Goal: Task Accomplishment & Management: Manage account settings

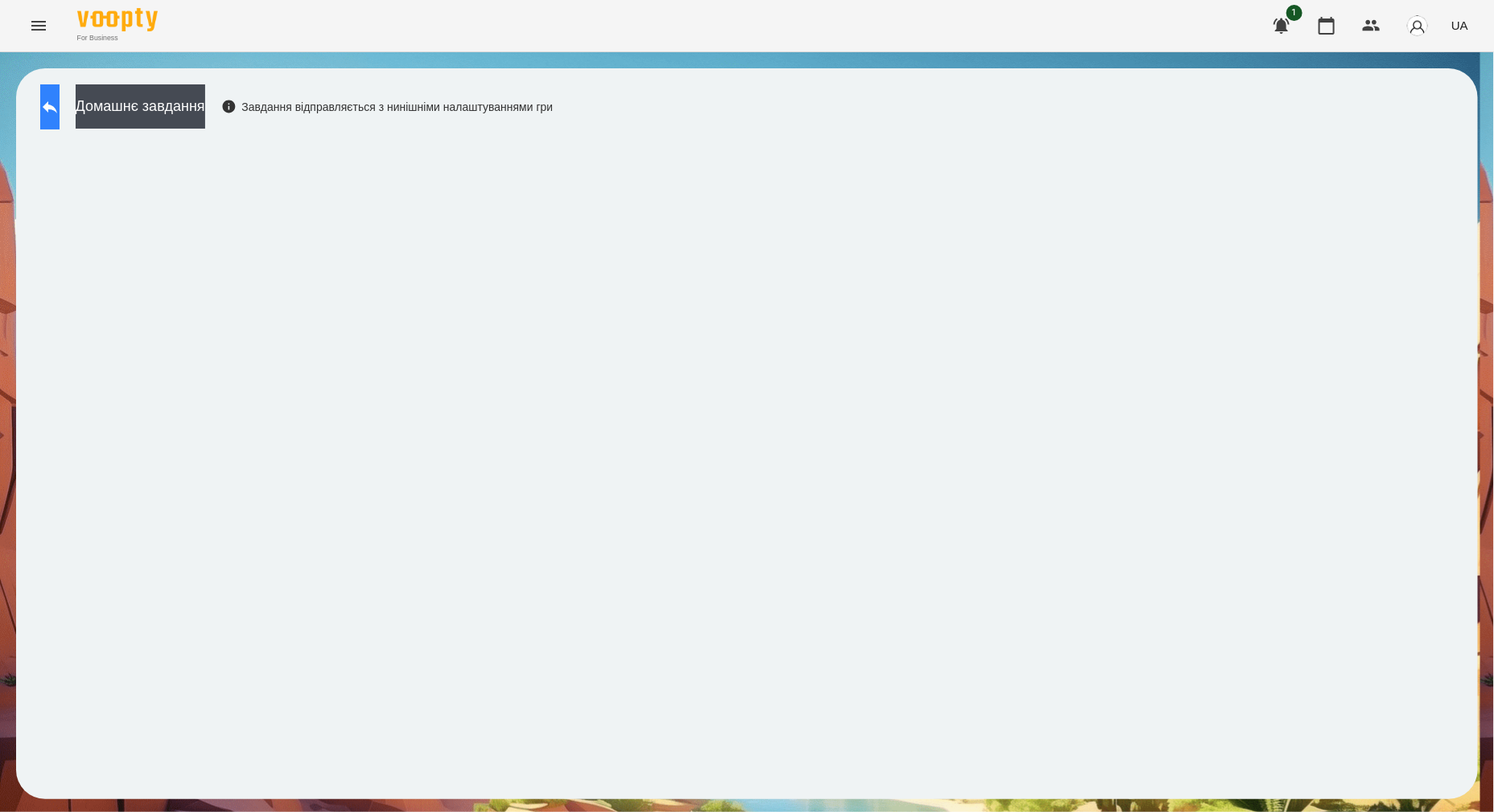
click at [57, 108] on icon at bounding box center [50, 107] width 14 height 12
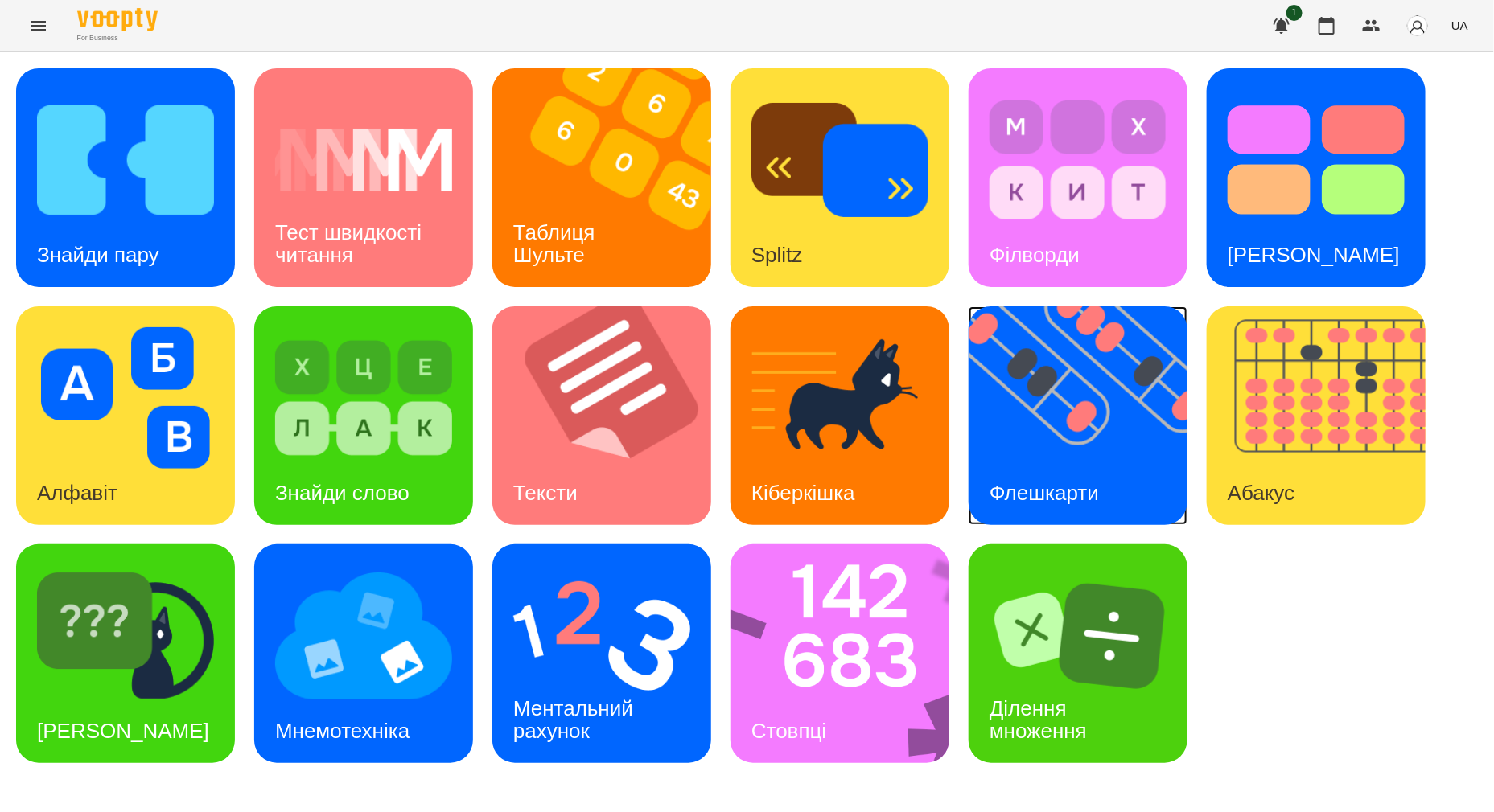
click at [741, 425] on img at bounding box center [1087, 416] width 239 height 219
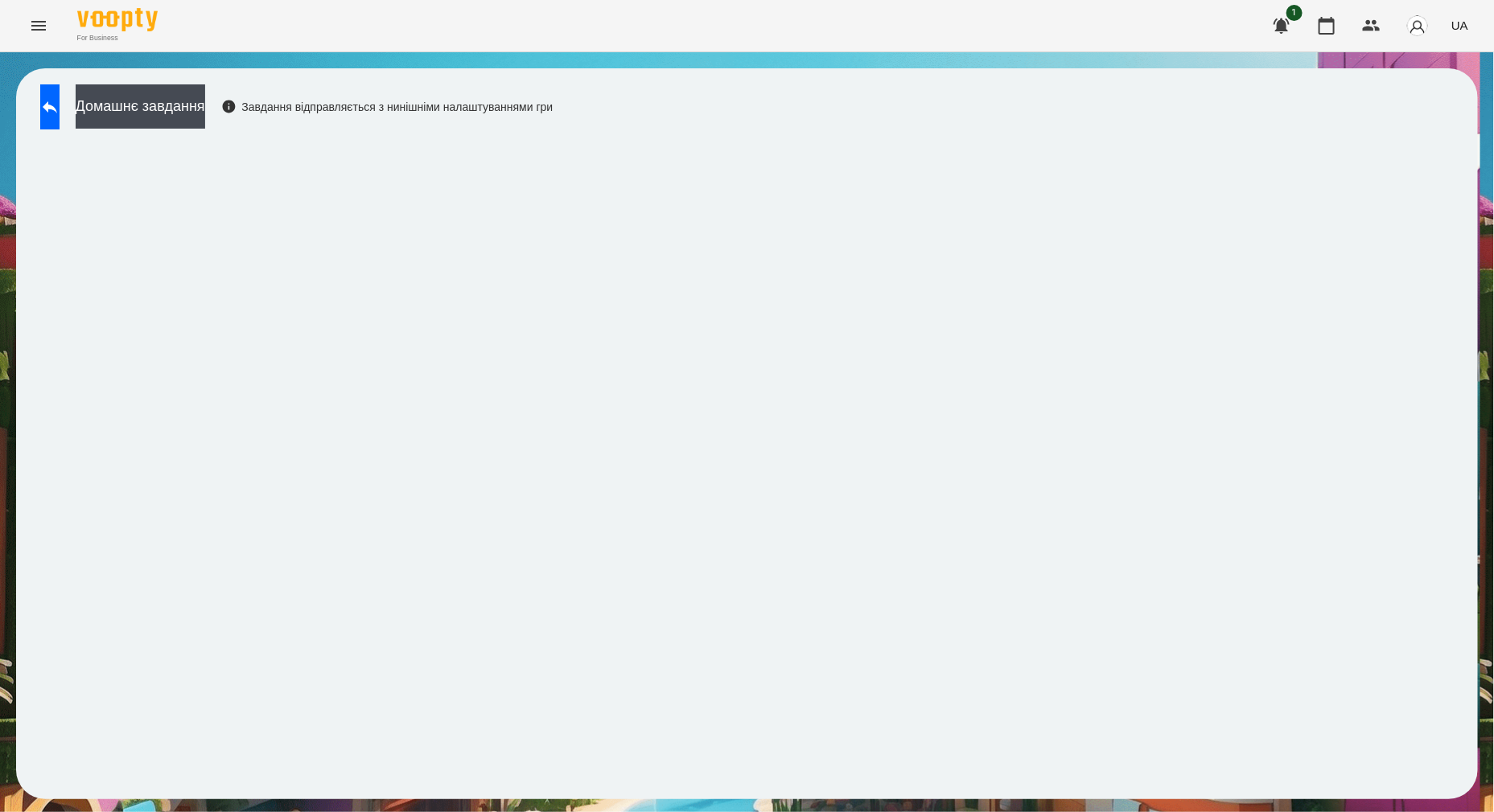
click at [41, 22] on icon "Menu" at bounding box center [37, 25] width 14 height 9
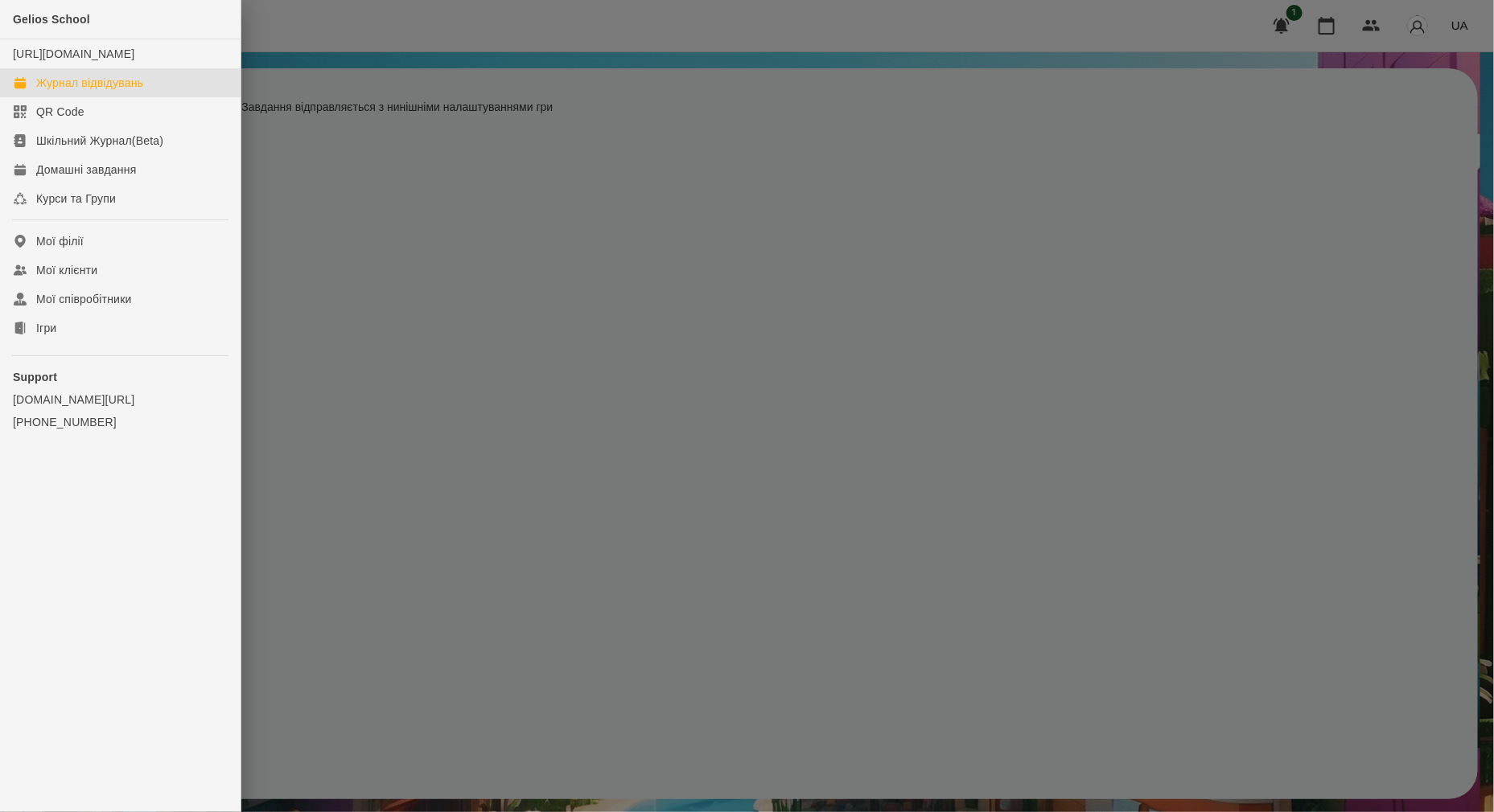
click at [65, 91] on div "Журнал відвідувань" at bounding box center [90, 82] width 107 height 16
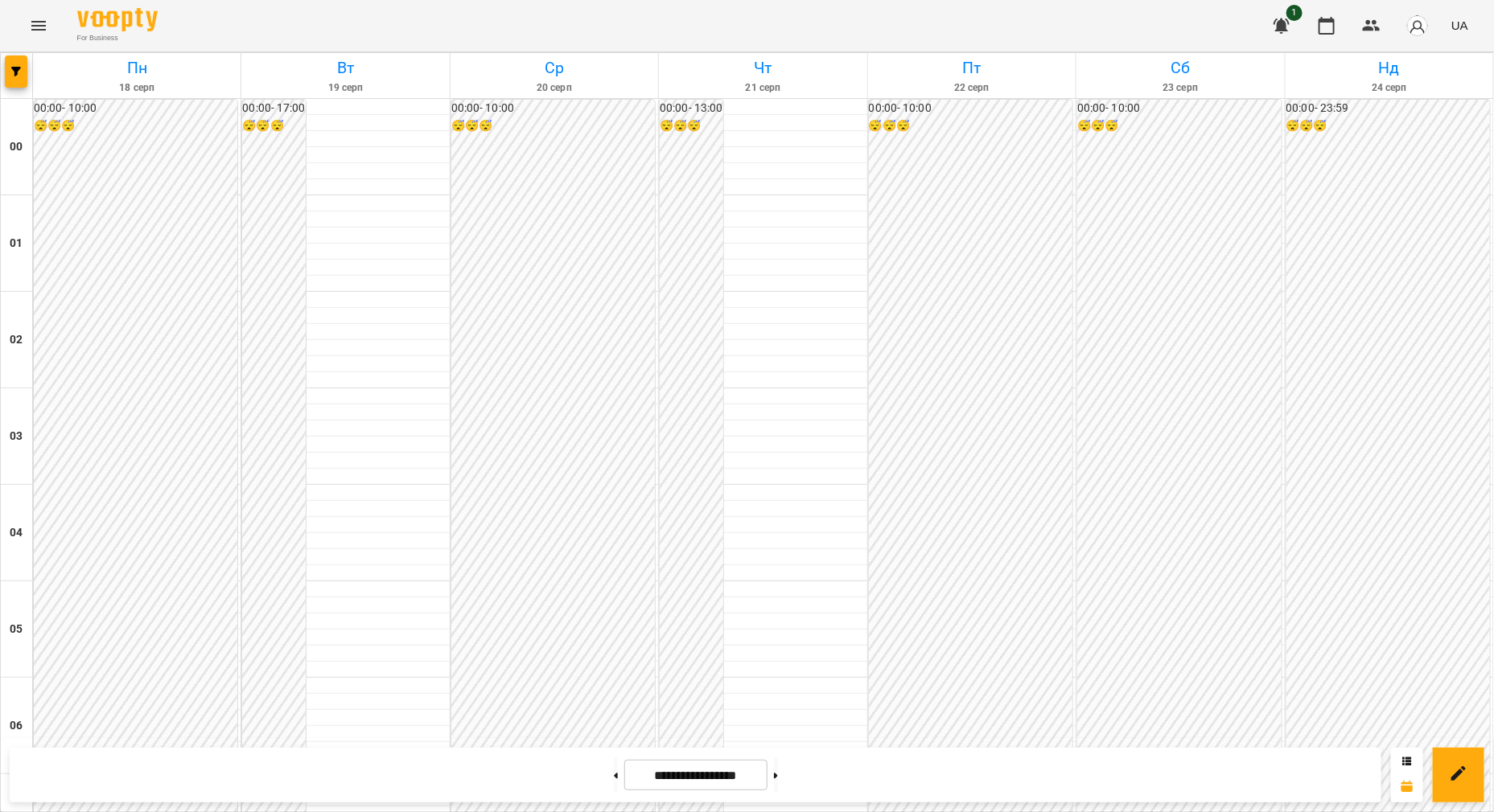
scroll to position [1508, 0]
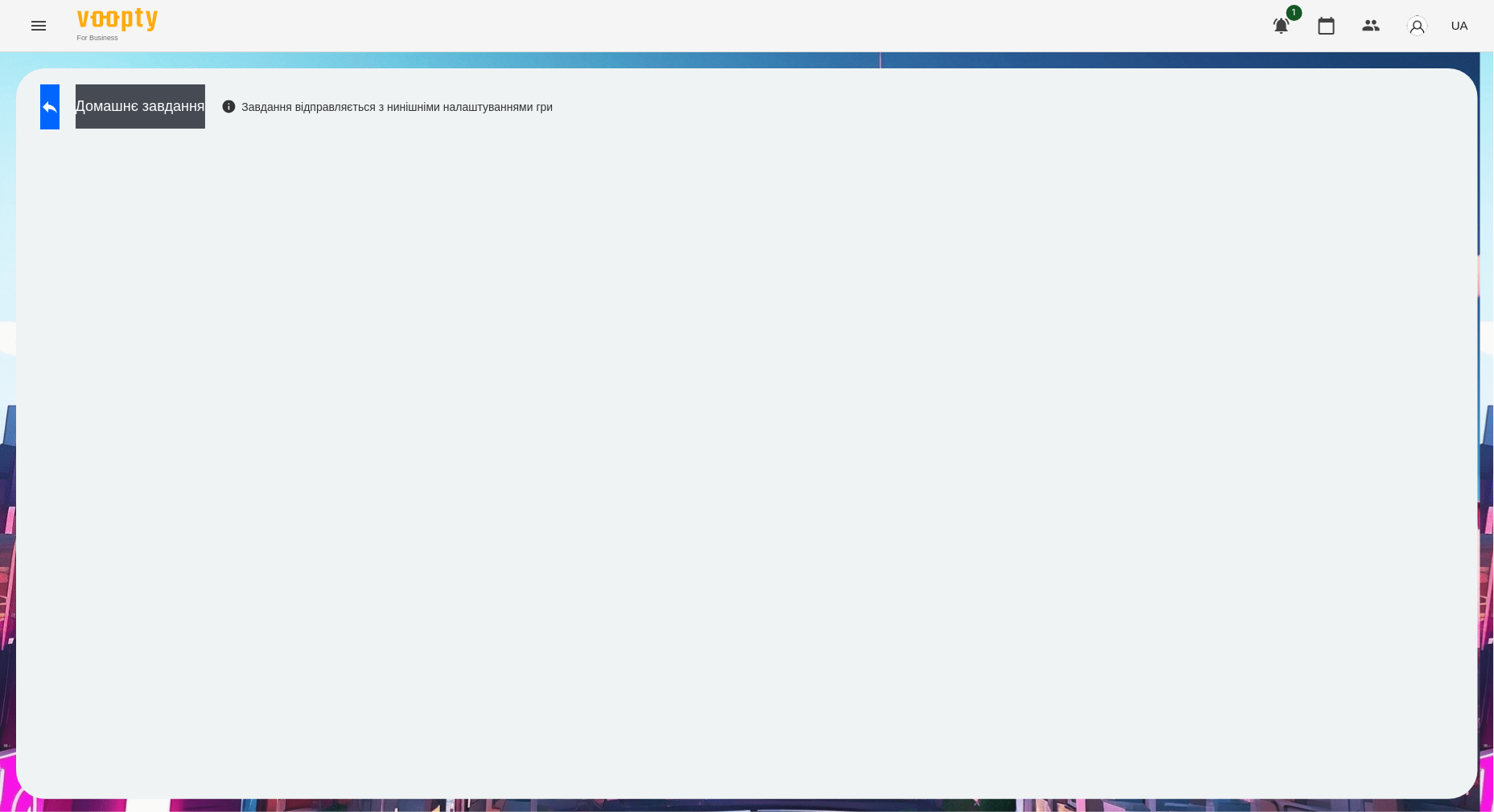
click at [37, 20] on icon "Menu" at bounding box center [38, 25] width 20 height 20
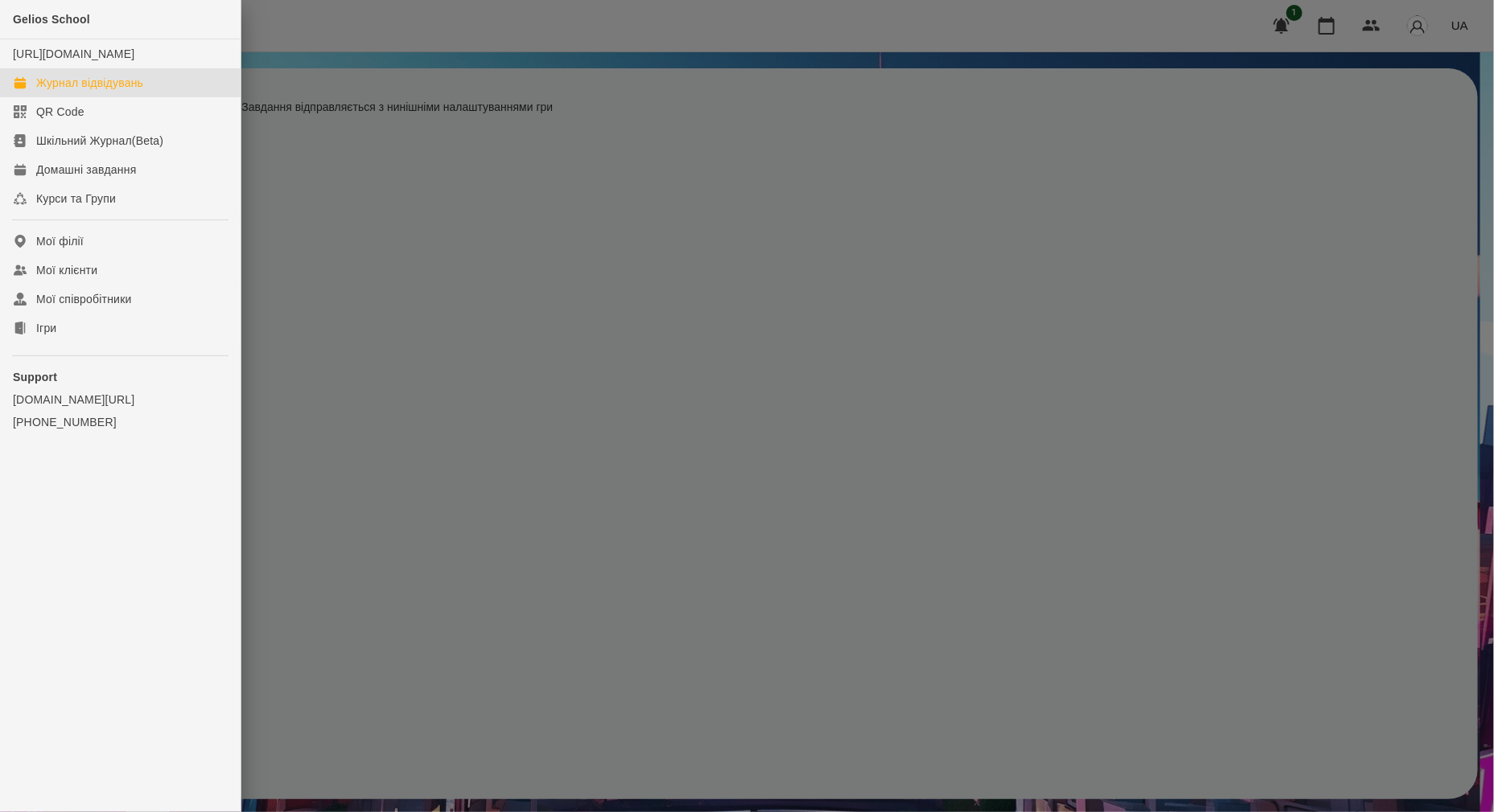
click at [130, 91] on div "Журнал відвідувань" at bounding box center [90, 82] width 107 height 16
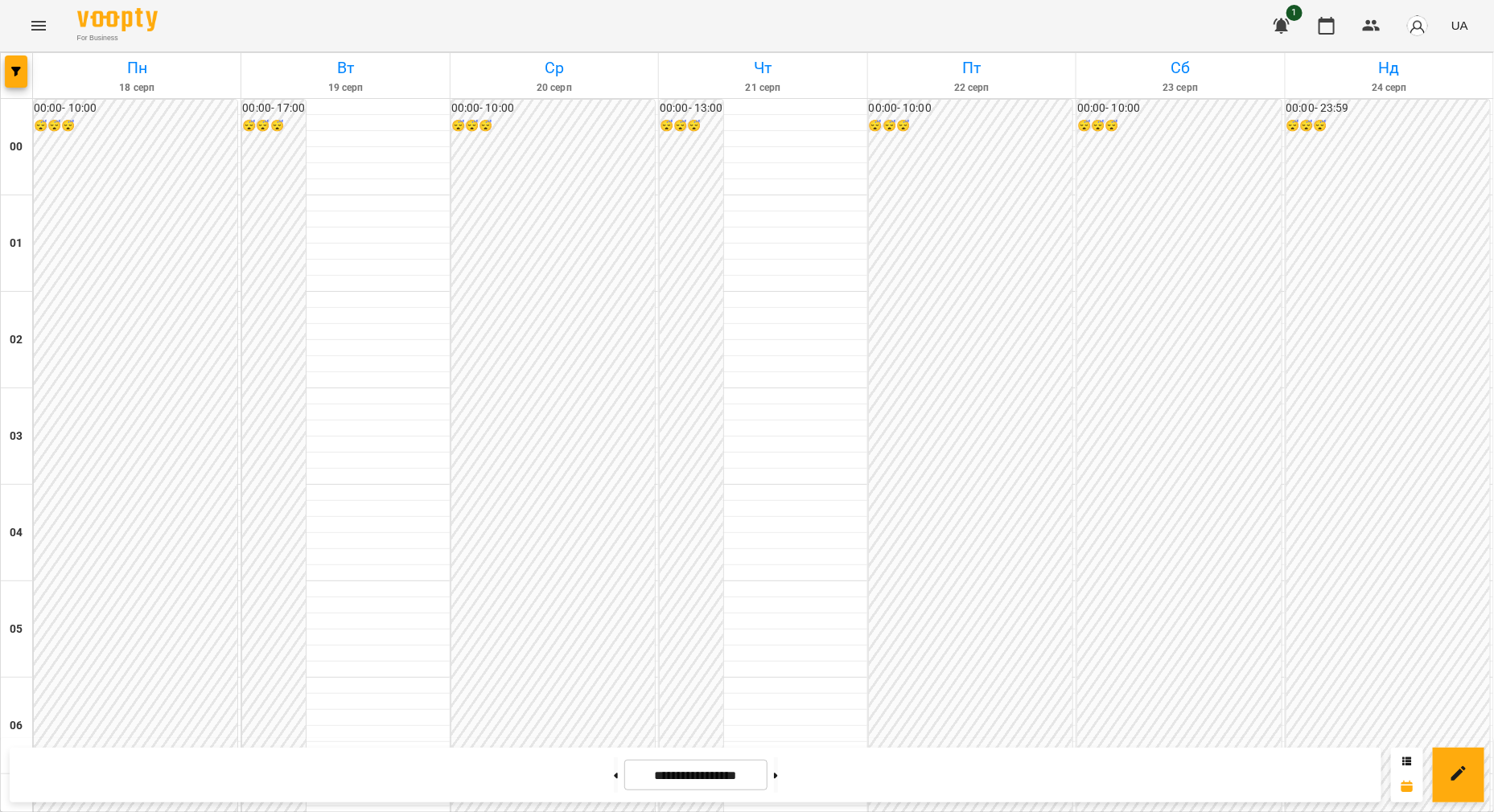
scroll to position [1307, 0]
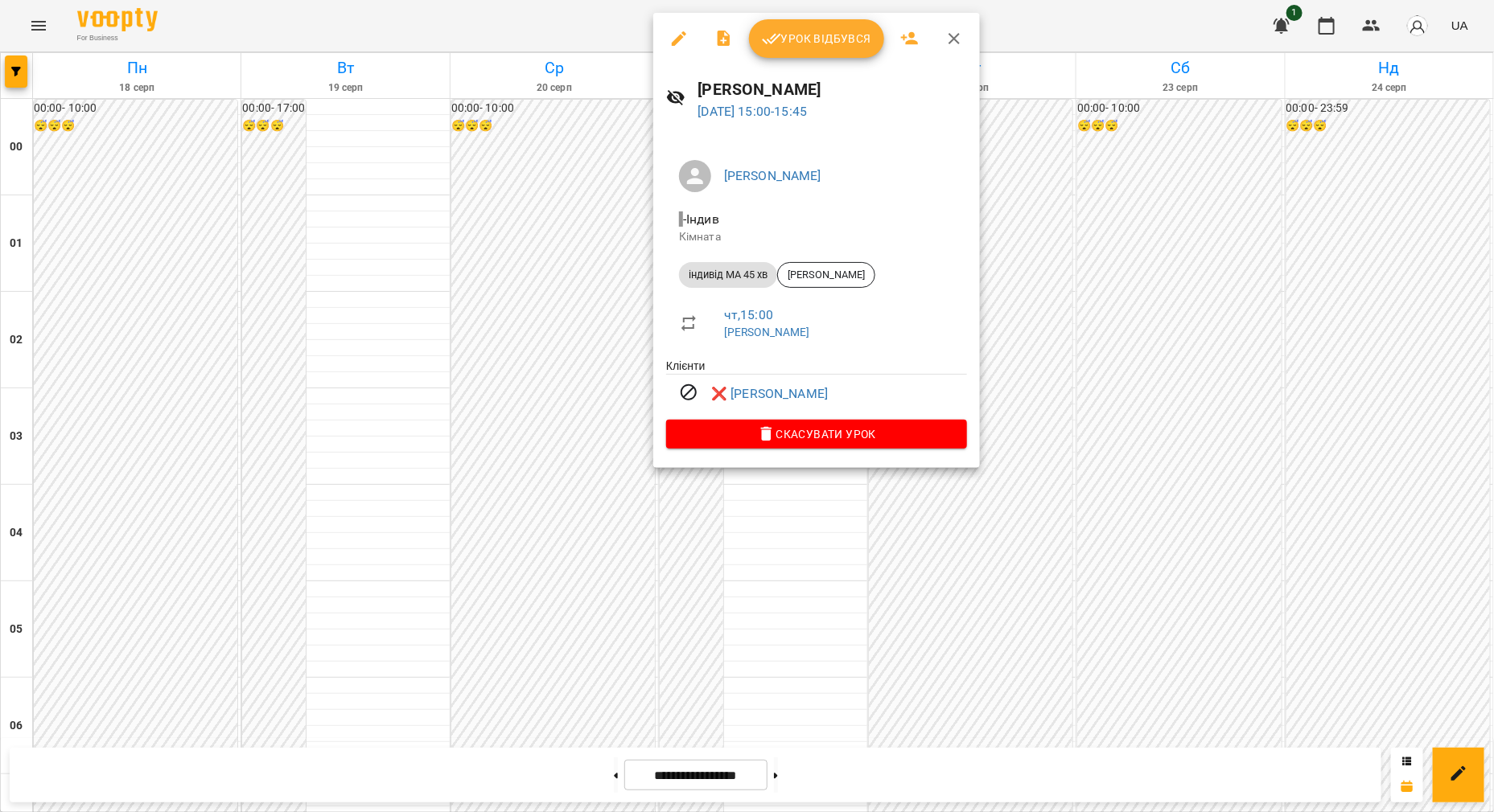
click at [741, 479] on div at bounding box center [747, 406] width 1494 height 812
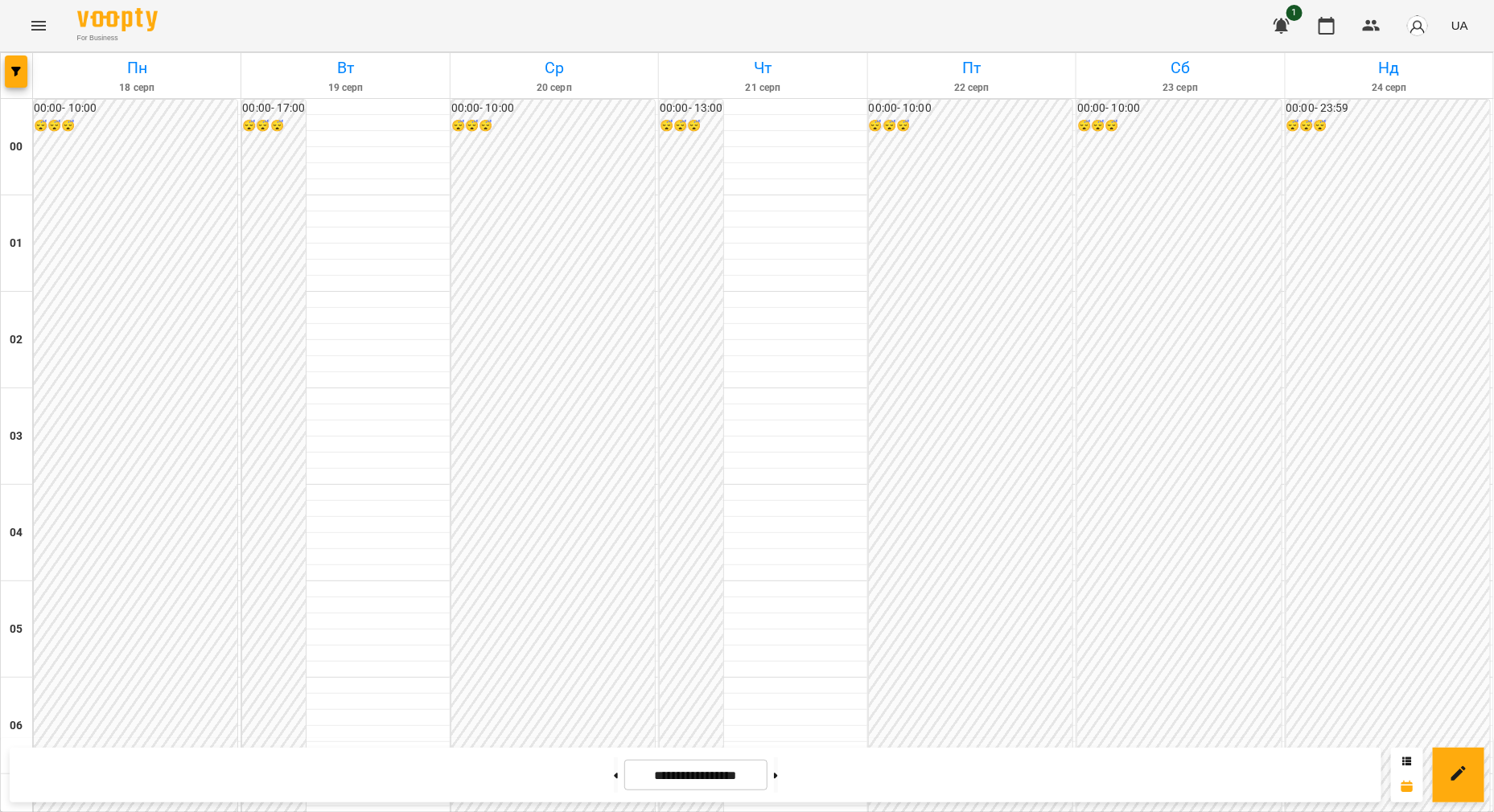
scroll to position [1676, 0]
click at [42, 23] on icon "Menu" at bounding box center [38, 25] width 20 height 20
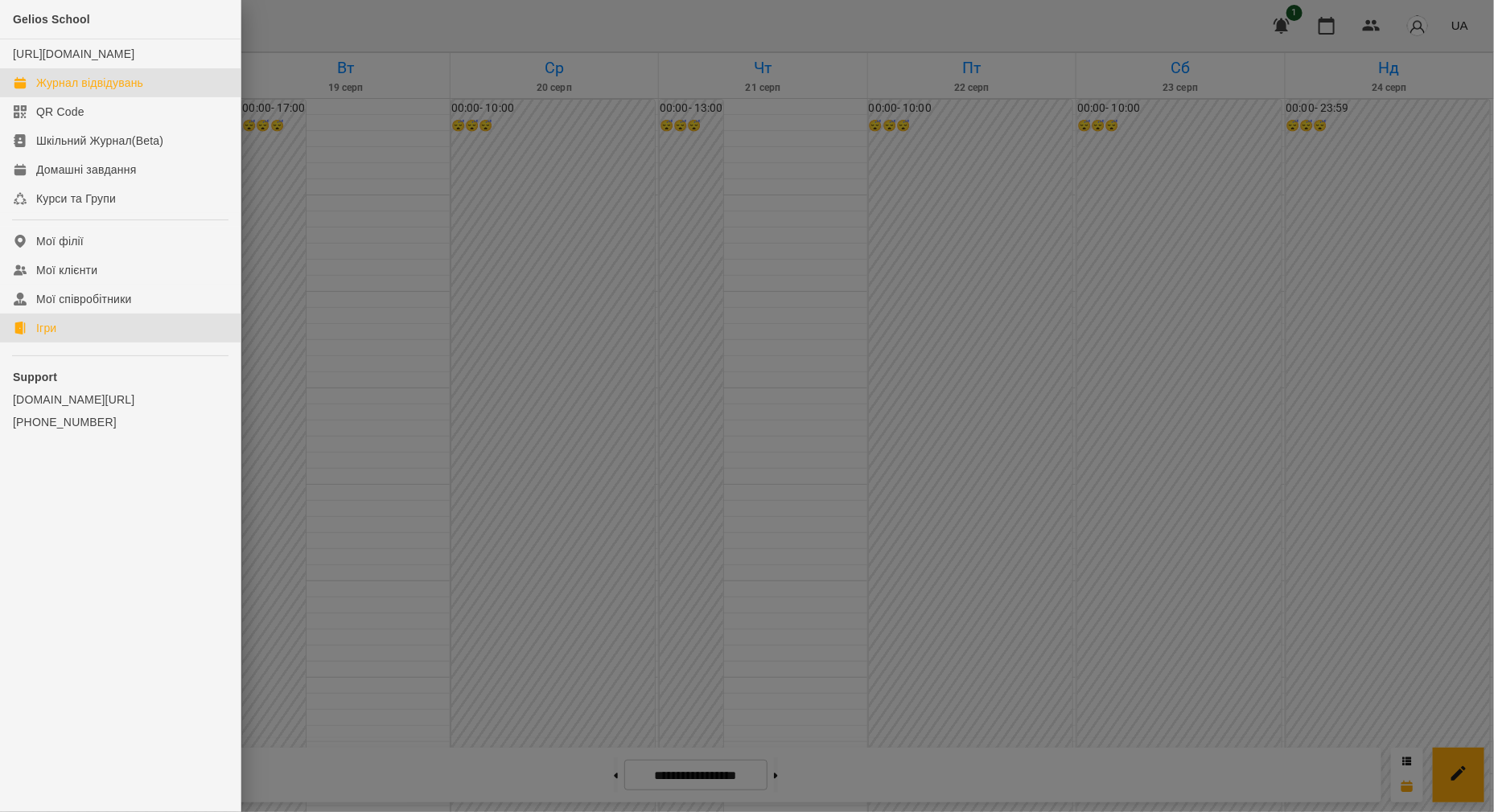
click at [59, 343] on link "Ігри" at bounding box center [120, 328] width 241 height 29
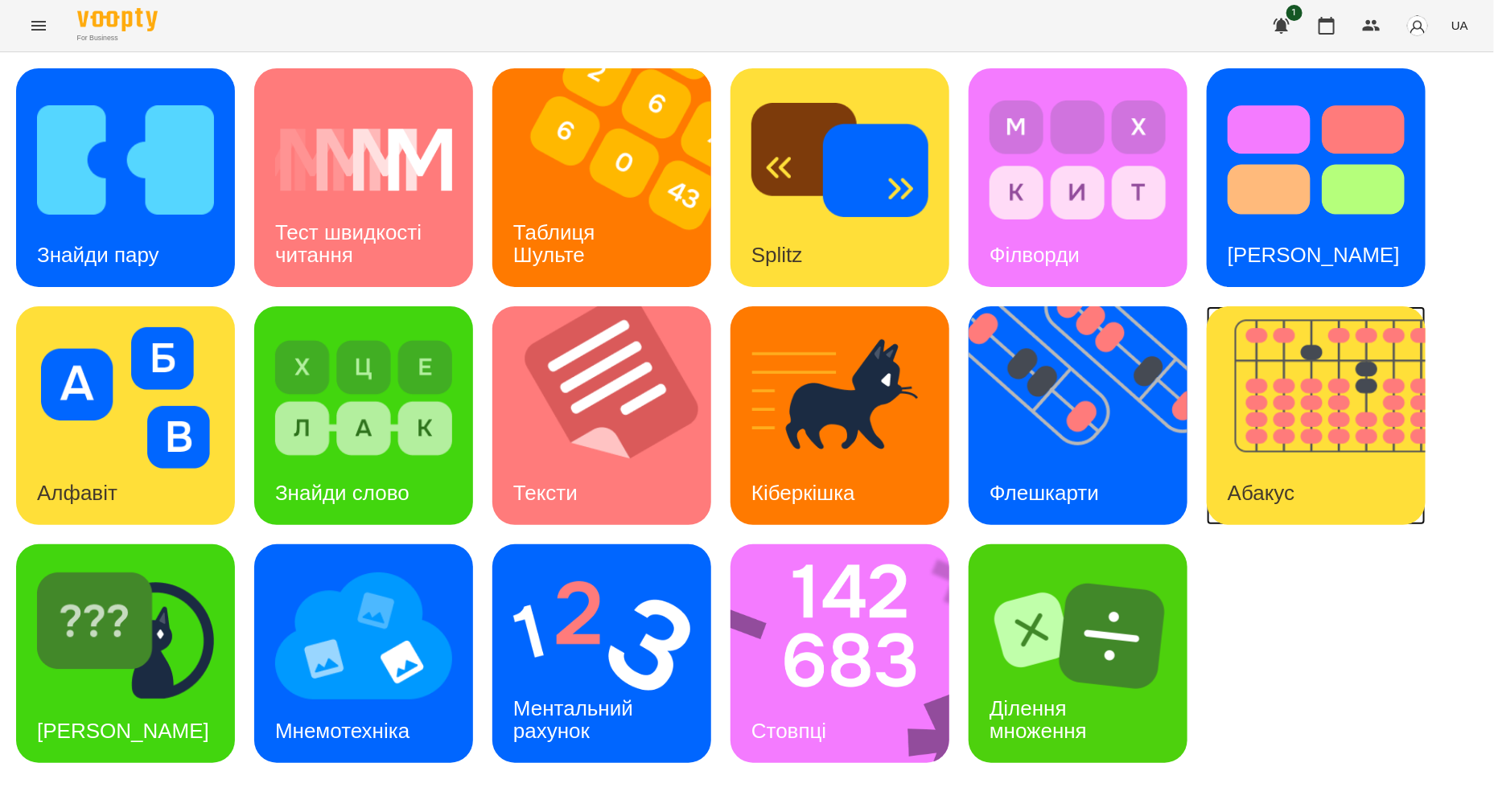
click at [1308, 446] on img at bounding box center [1325, 416] width 239 height 219
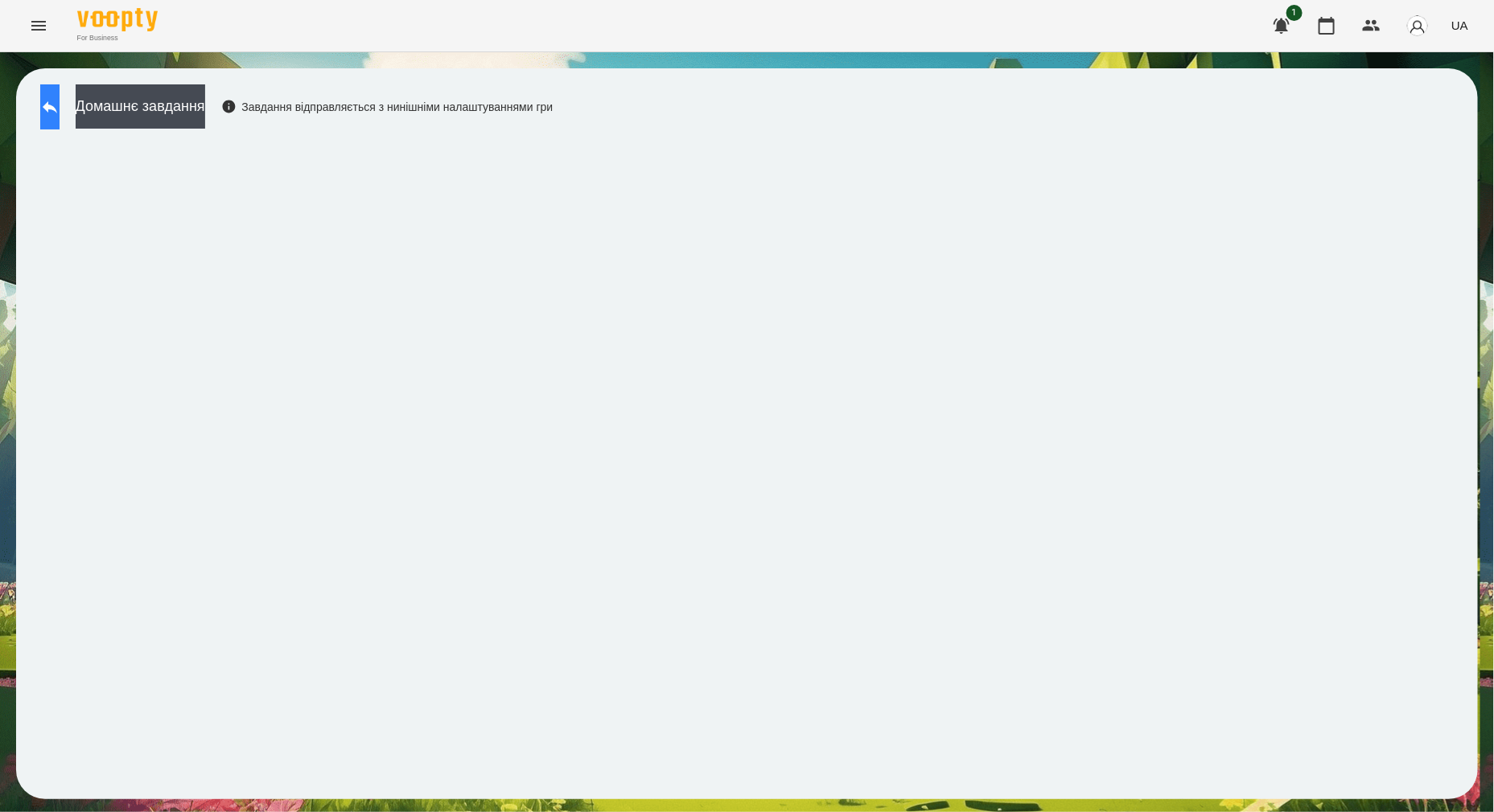
click at [60, 105] on icon at bounding box center [50, 107] width 20 height 20
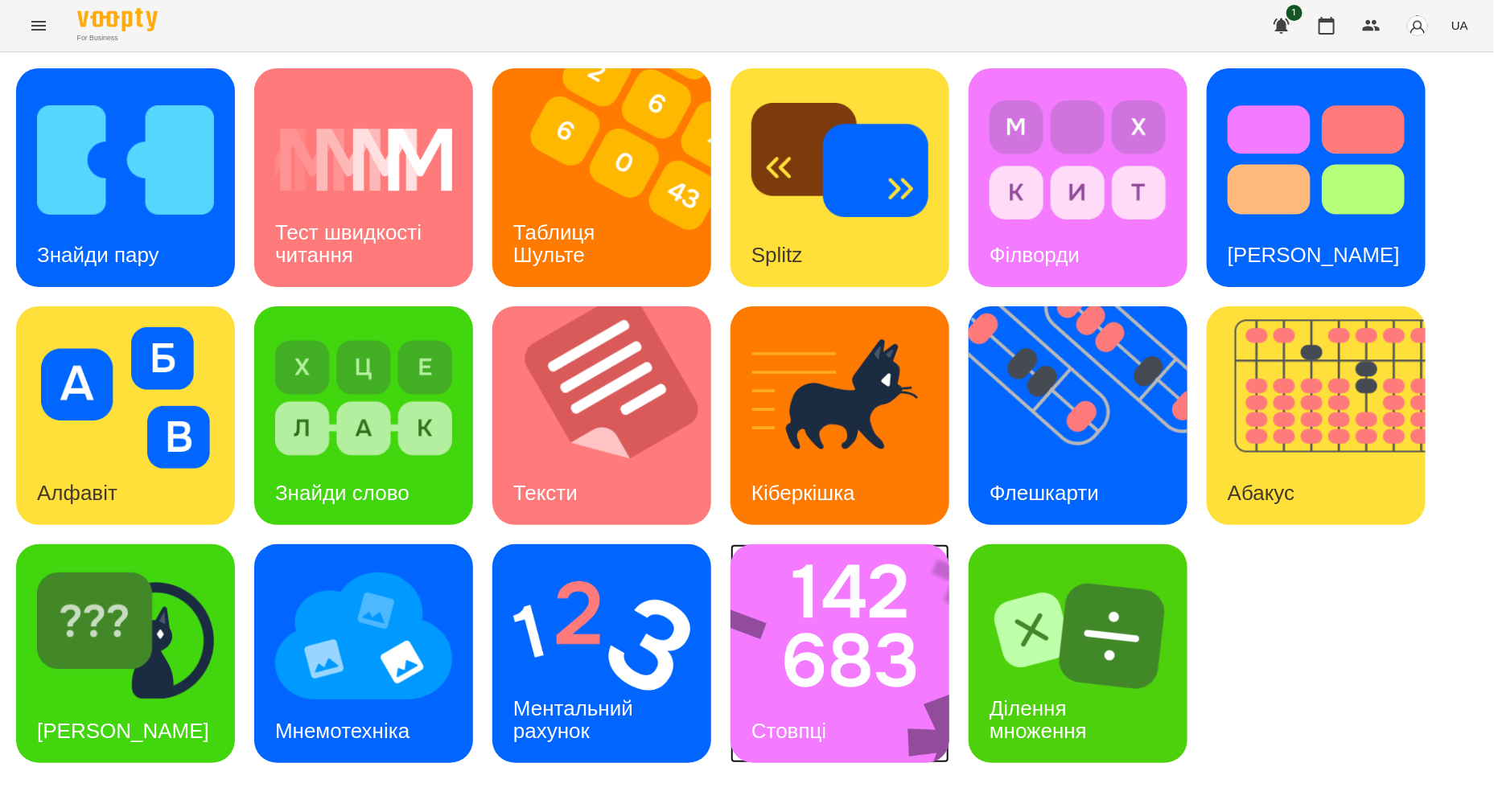
click at [898, 638] on img at bounding box center [851, 654] width 240 height 219
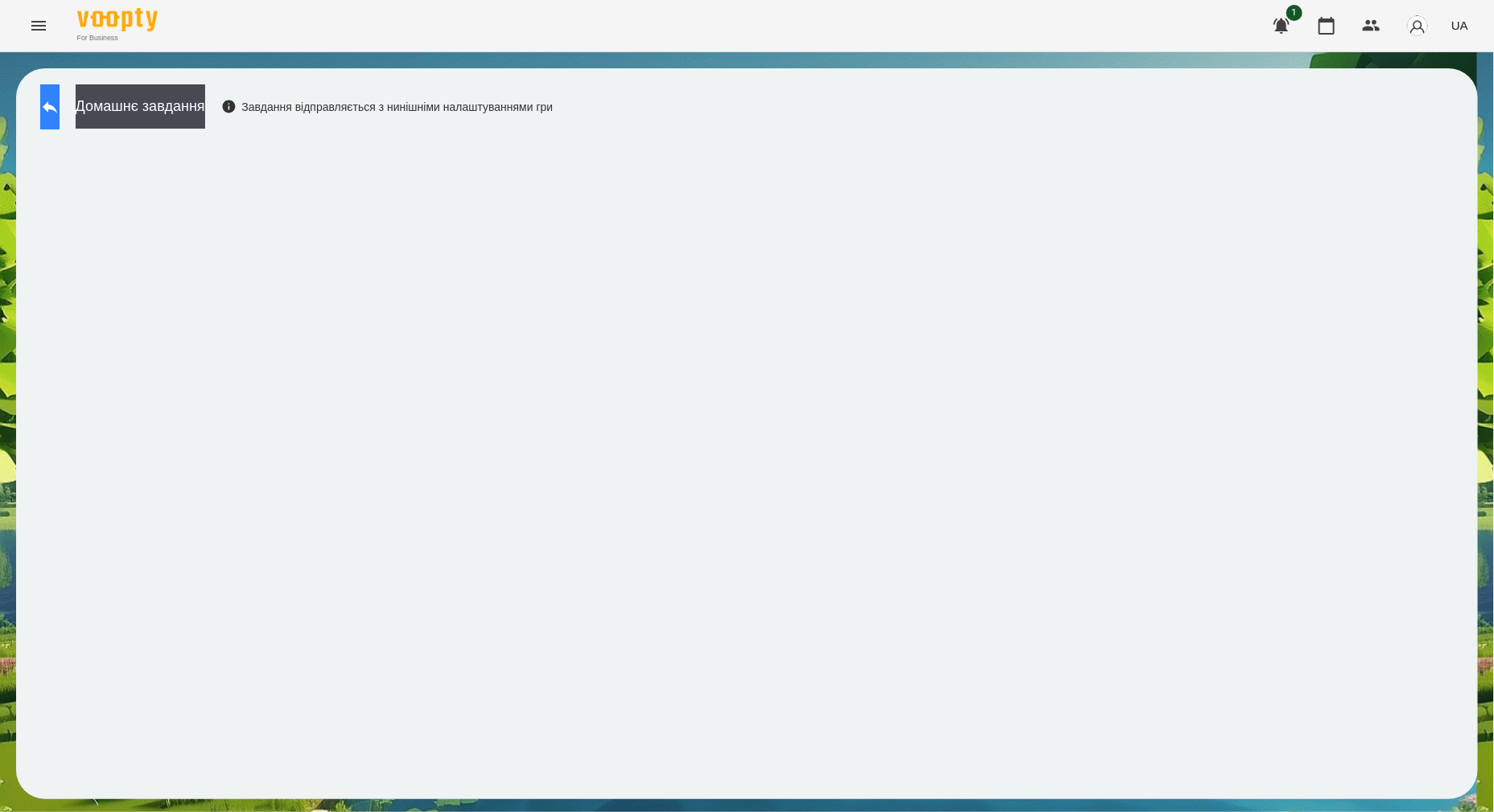
click at [54, 117] on button at bounding box center [50, 107] width 20 height 45
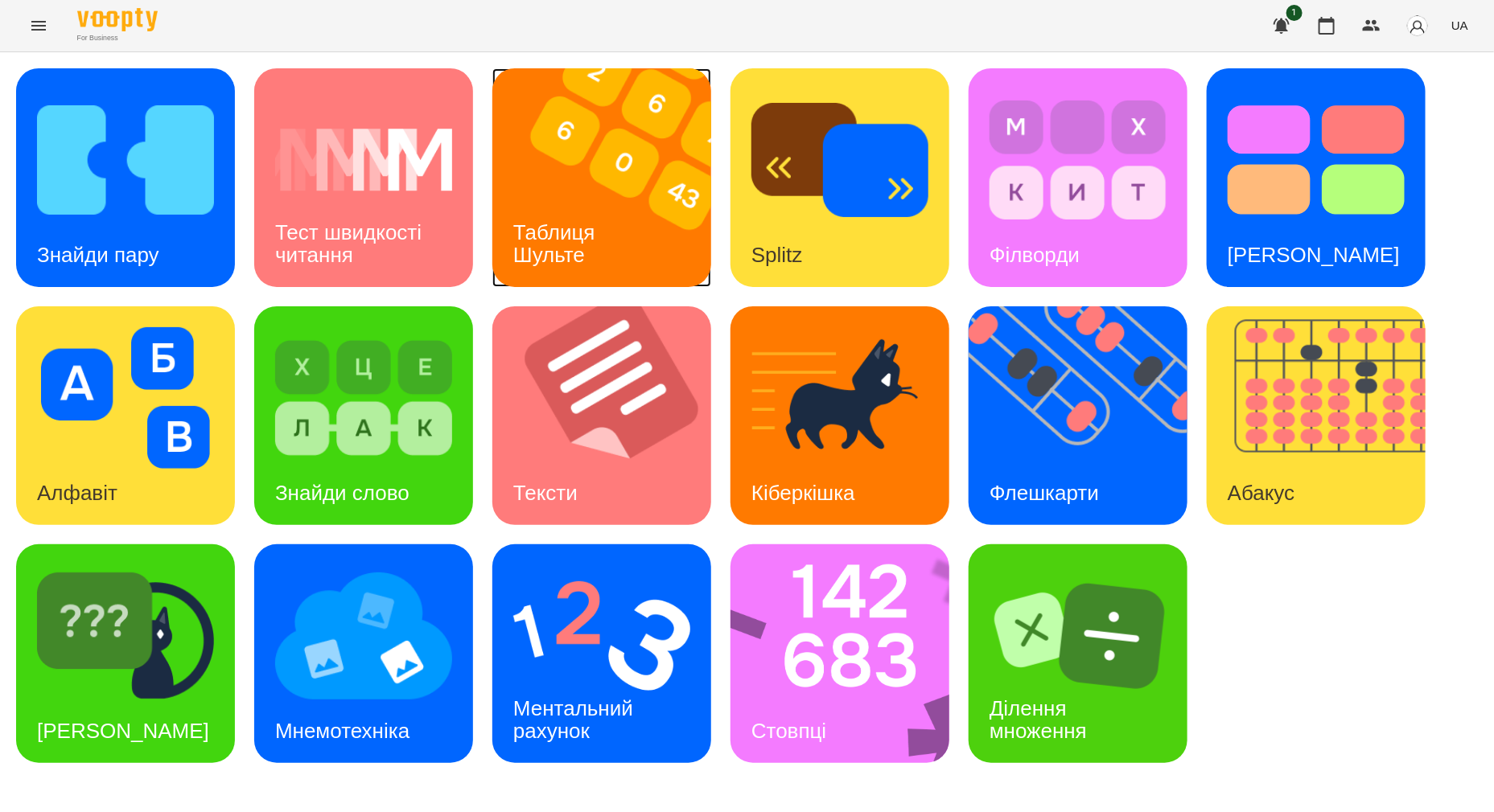
click at [643, 203] on img at bounding box center [612, 178] width 239 height 219
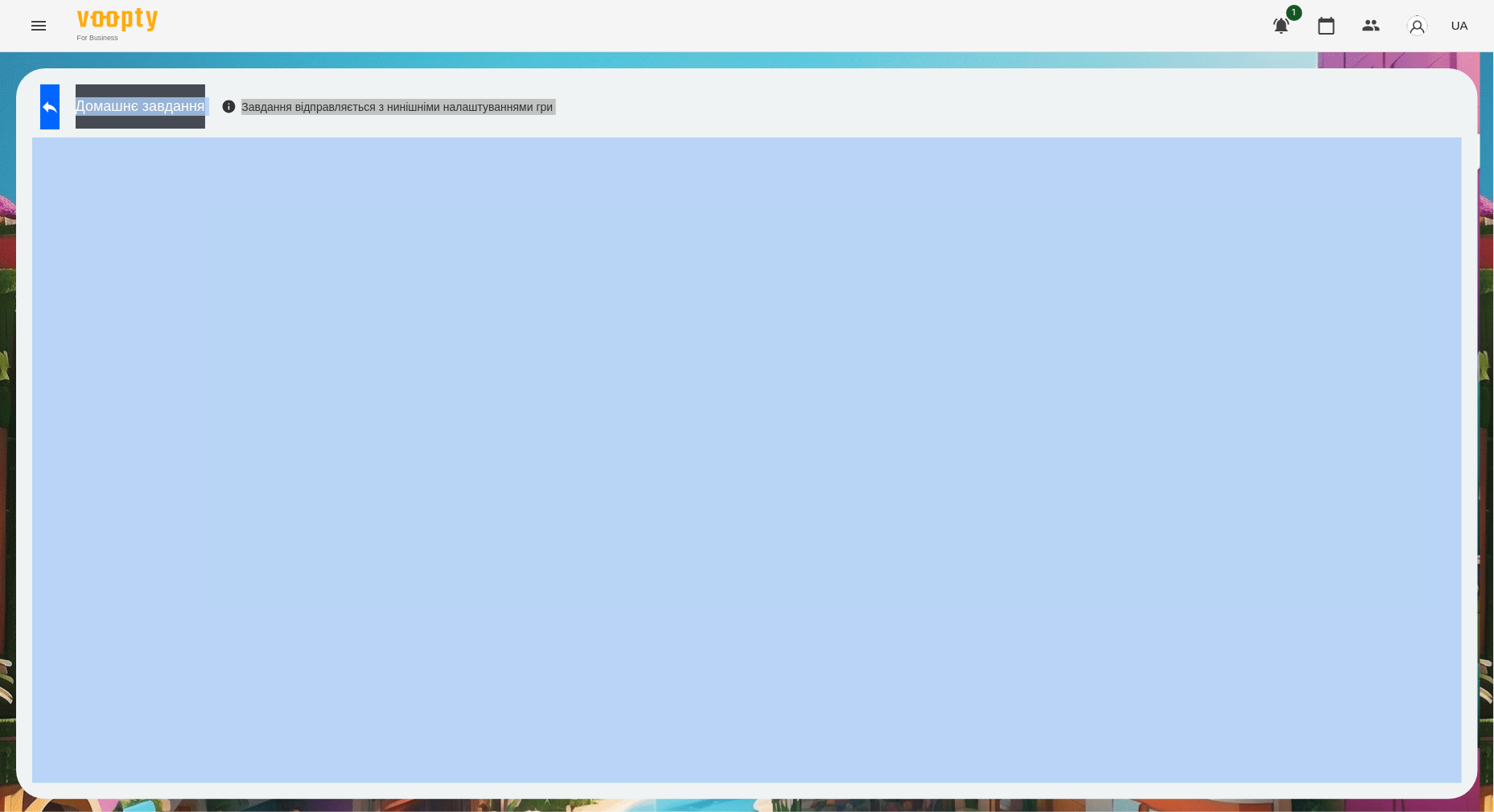
click at [1150, 98] on div "Домашнє завдання Завдання відправляється з нинішніми налаштуваннями гри" at bounding box center [747, 434] width 1462 height 731
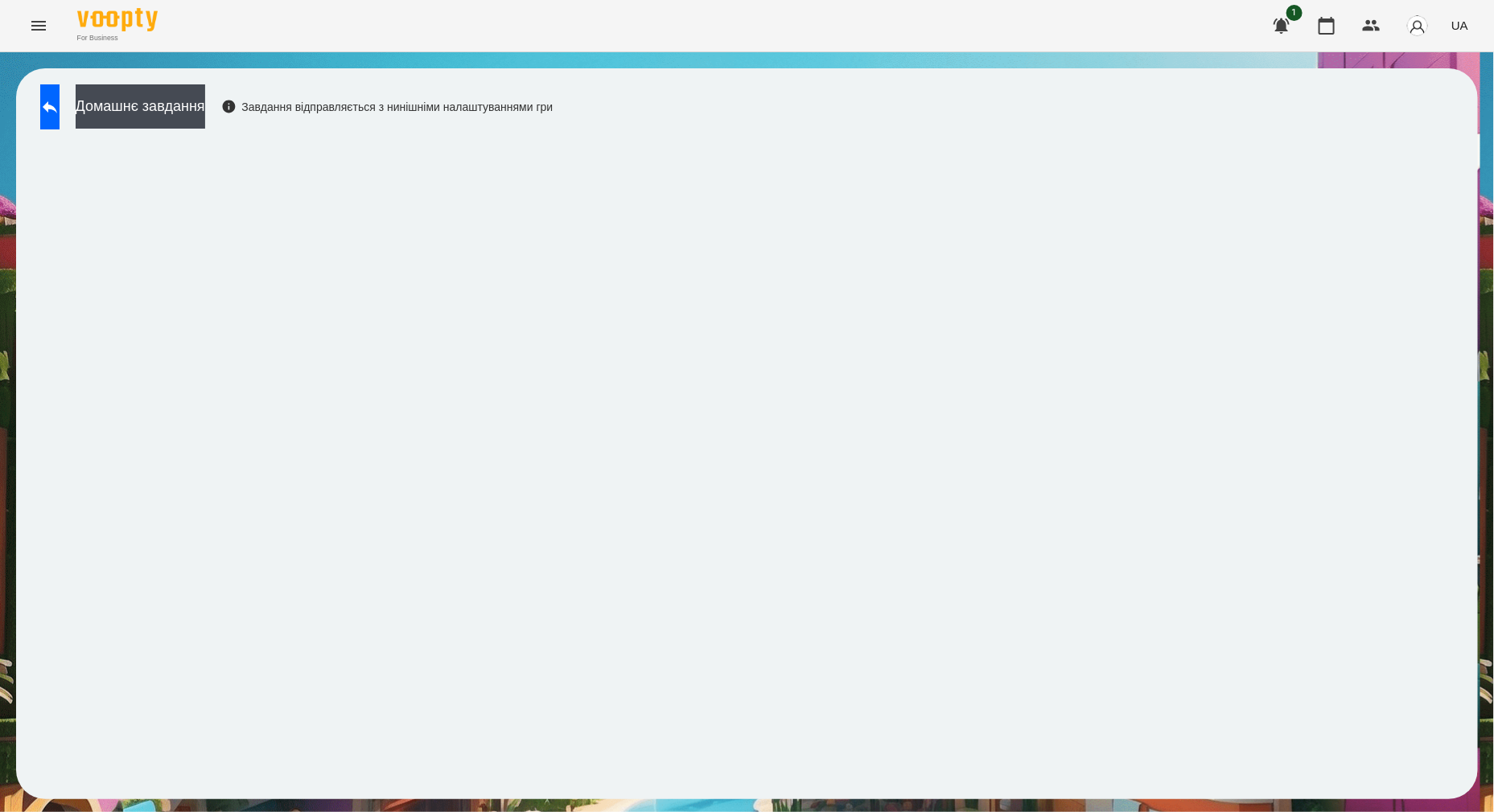
click at [1150, 97] on div "Домашнє завдання Завдання відправляється з нинішніми налаштуваннями гри" at bounding box center [747, 434] width 1462 height 731
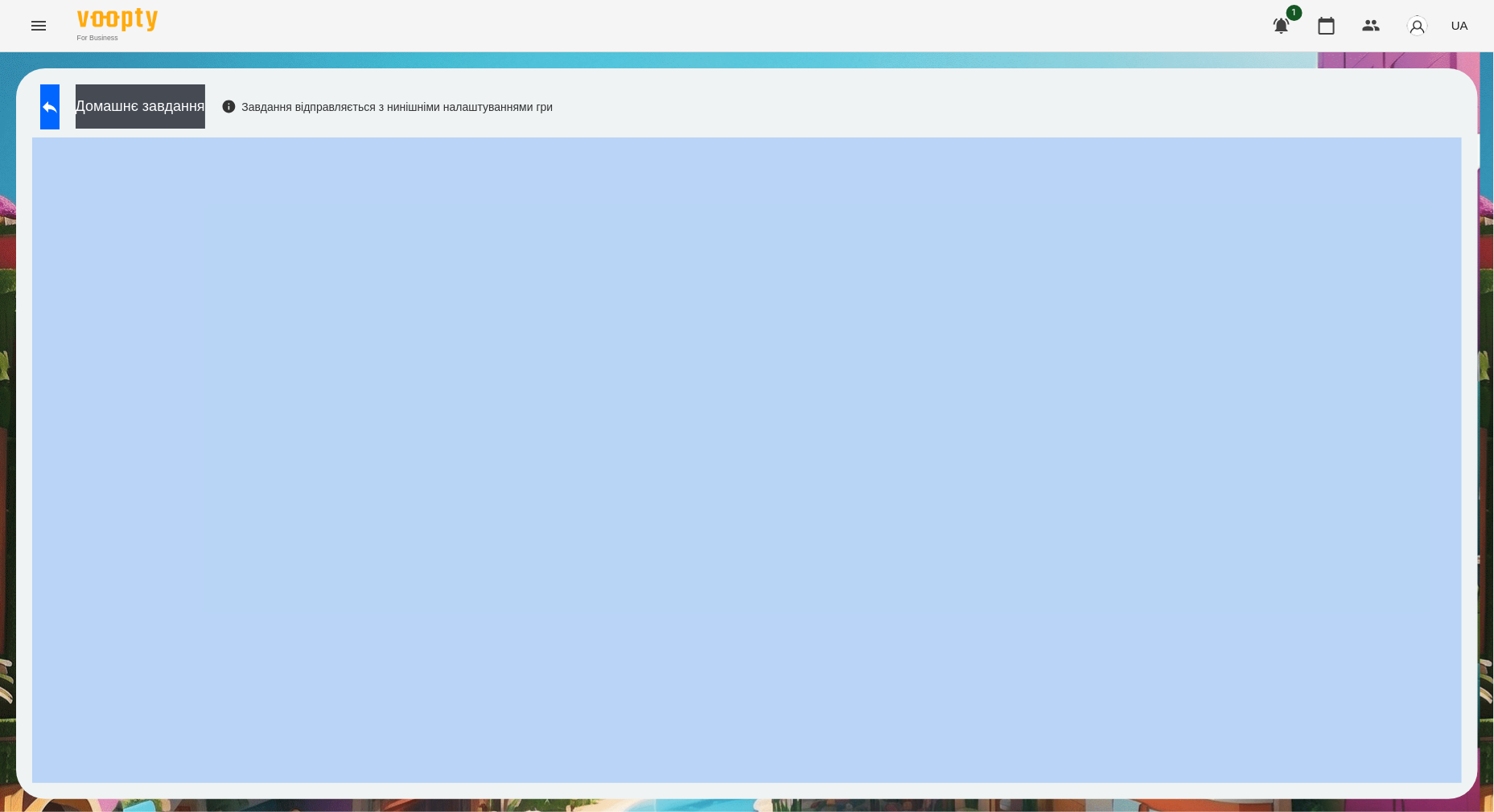
click at [1154, 102] on div "Домашнє завдання Завдання відправляється з нинішніми налаштуваннями гри" at bounding box center [747, 434] width 1462 height 731
drag, startPoint x: 1154, startPoint y: 102, endPoint x: 1127, endPoint y: 105, distance: 27.2
click at [1127, 105] on div "Домашнє завдання Завдання відправляється з нинішніми налаштуваннями гри" at bounding box center [747, 434] width 1462 height 731
click at [1110, 105] on div "Домашнє завдання Завдання відправляється з нинішніми налаштуваннями гри" at bounding box center [747, 434] width 1462 height 731
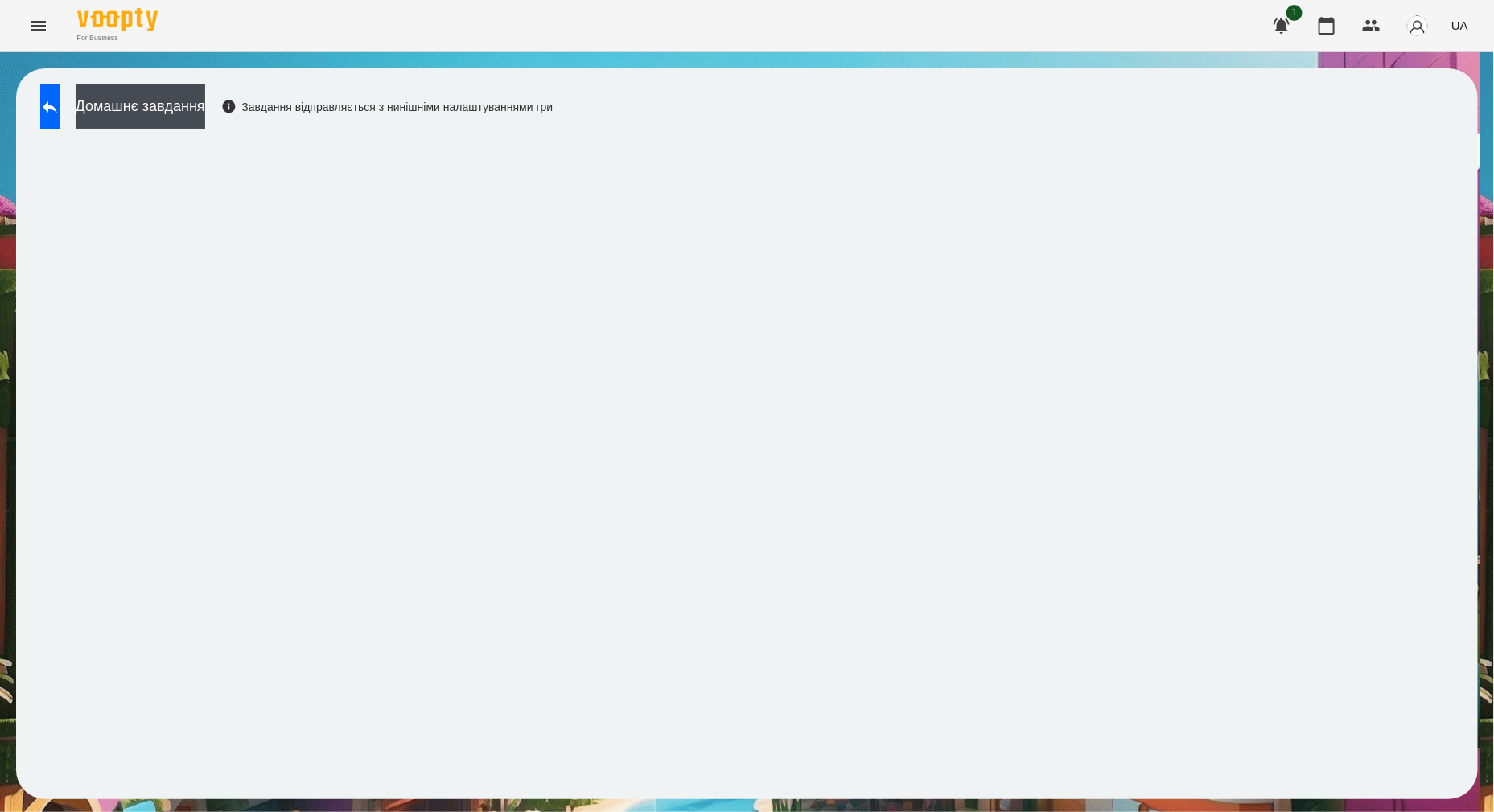
click at [1104, 106] on div "Домашнє завдання Завдання відправляється з нинішніми налаштуваннями гри" at bounding box center [747, 434] width 1462 height 731
click at [60, 115] on icon at bounding box center [50, 107] width 20 height 20
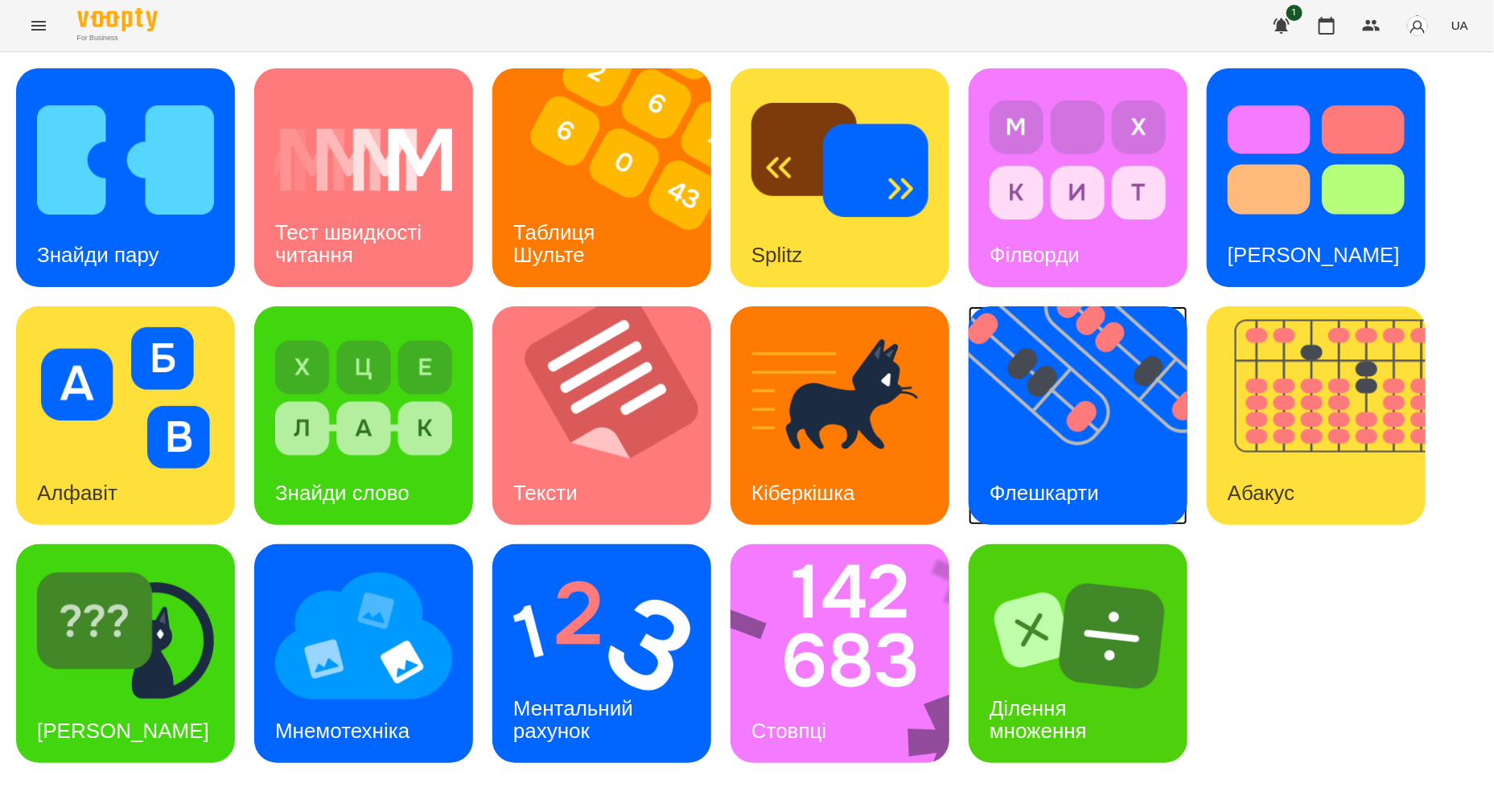
click at [1101, 459] on img at bounding box center [1087, 416] width 239 height 219
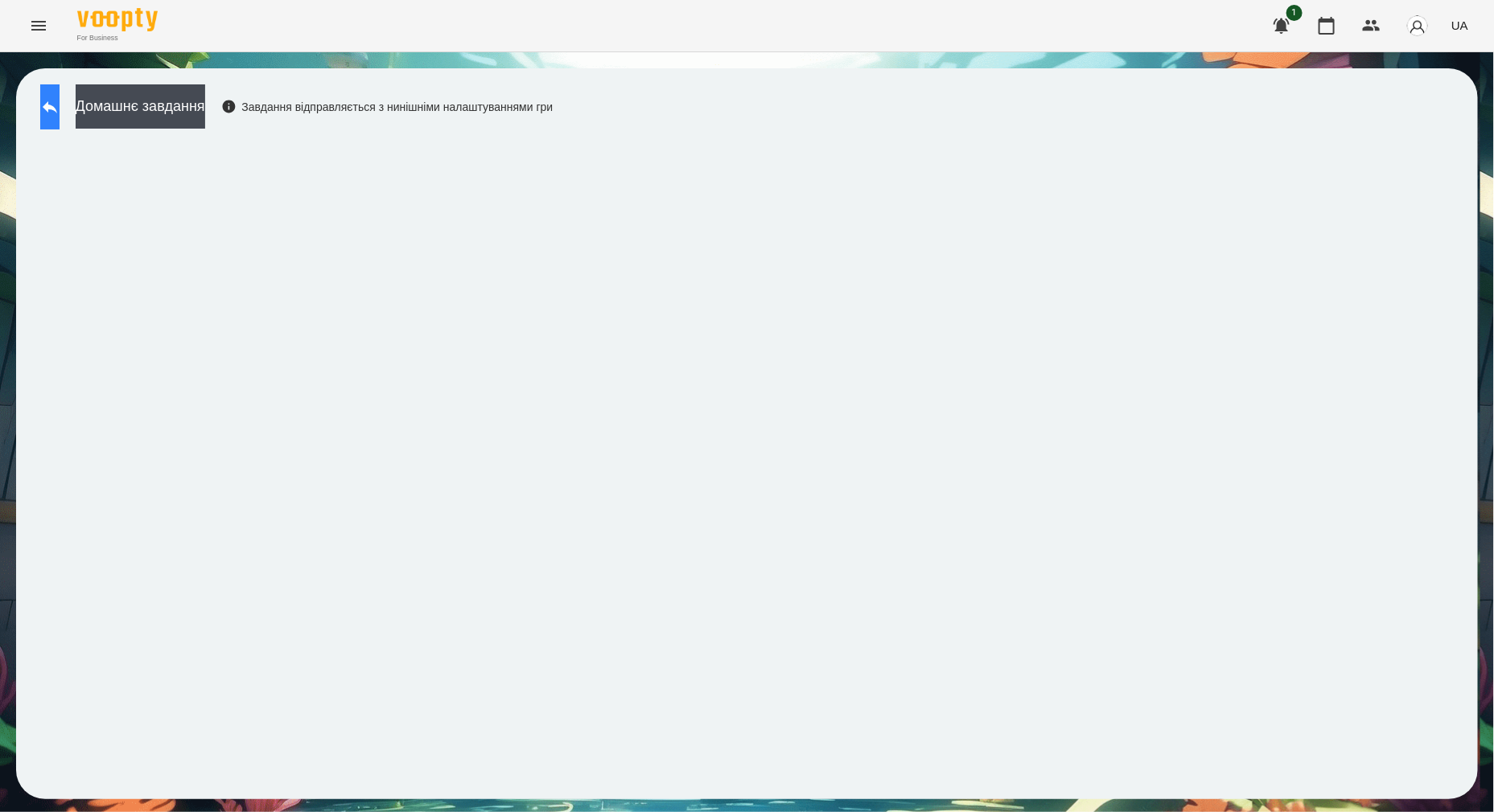
click at [60, 110] on icon at bounding box center [50, 107] width 20 height 20
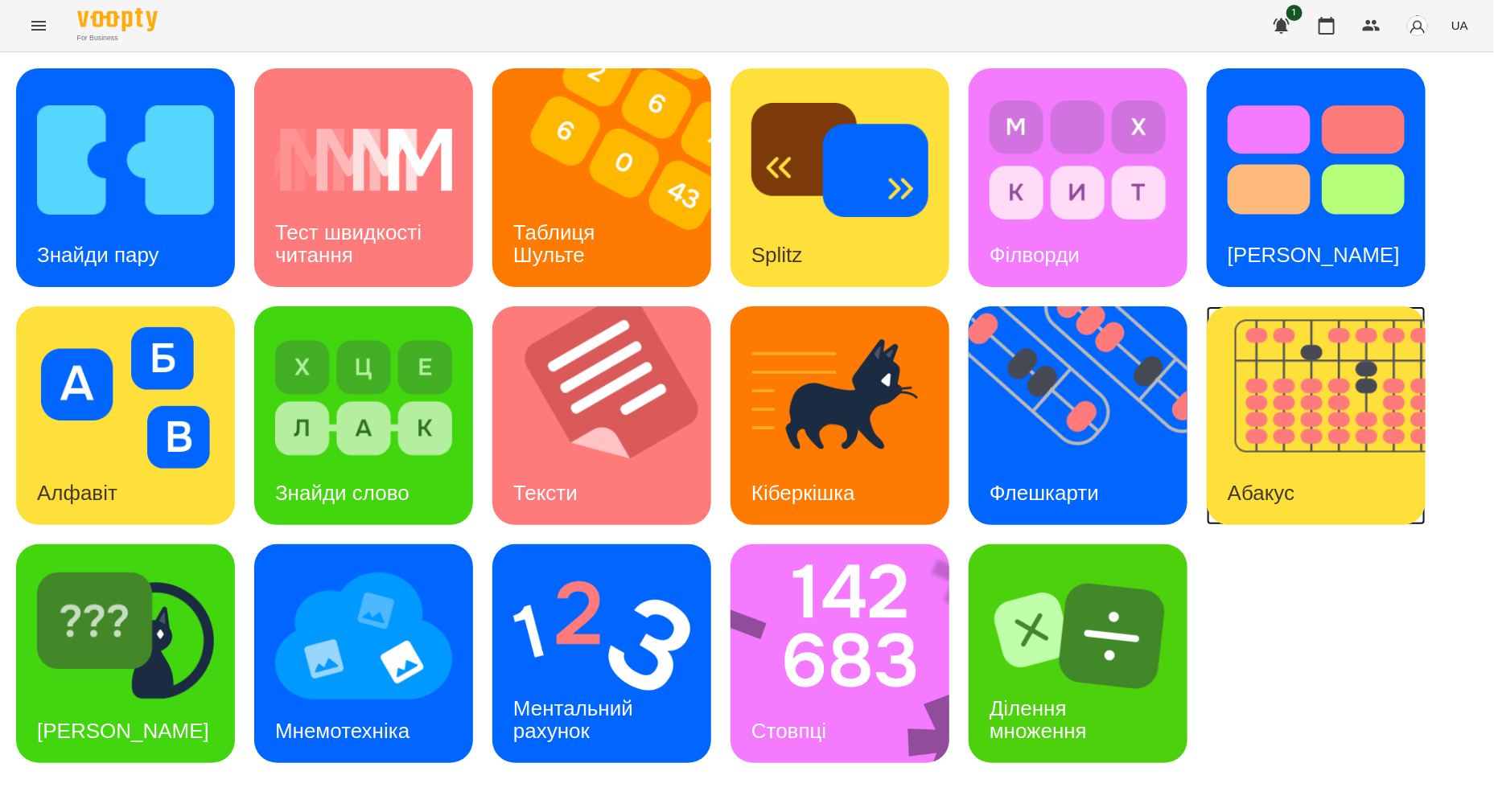
click at [1277, 481] on h3 "Абакус" at bounding box center [1261, 494] width 67 height 24
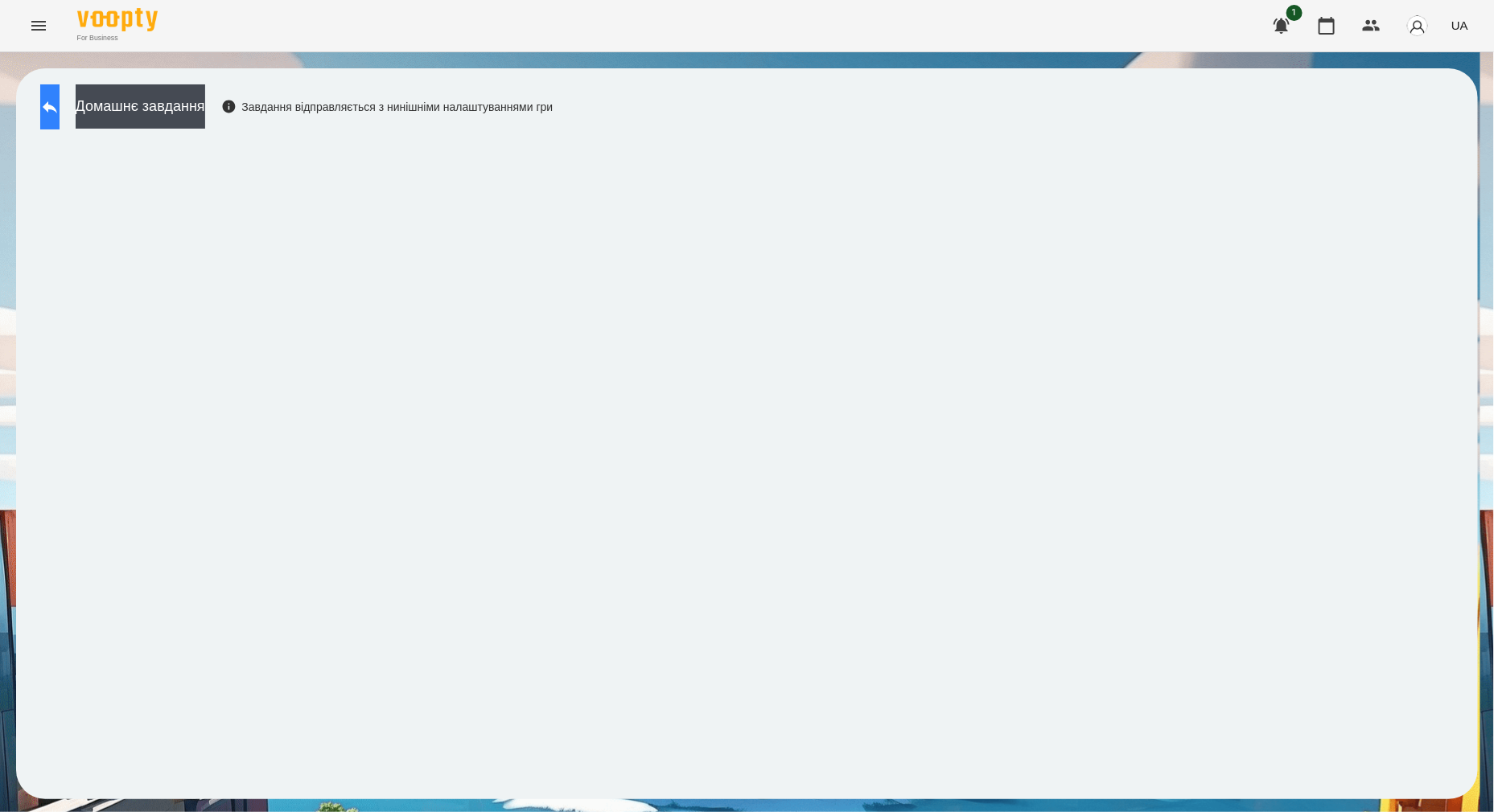
click at [60, 121] on button at bounding box center [50, 107] width 20 height 45
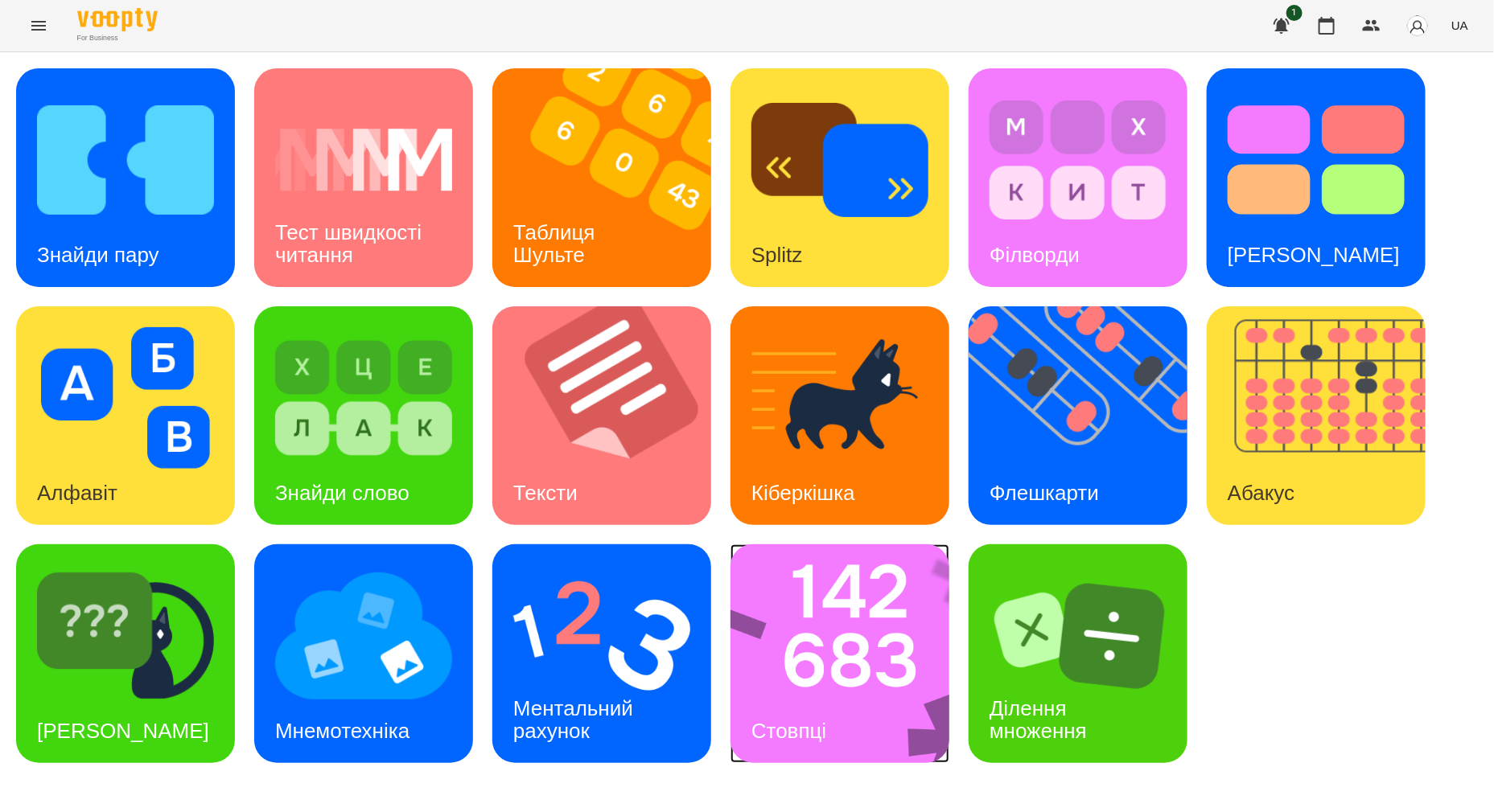
click at [852, 650] on img at bounding box center [851, 654] width 240 height 219
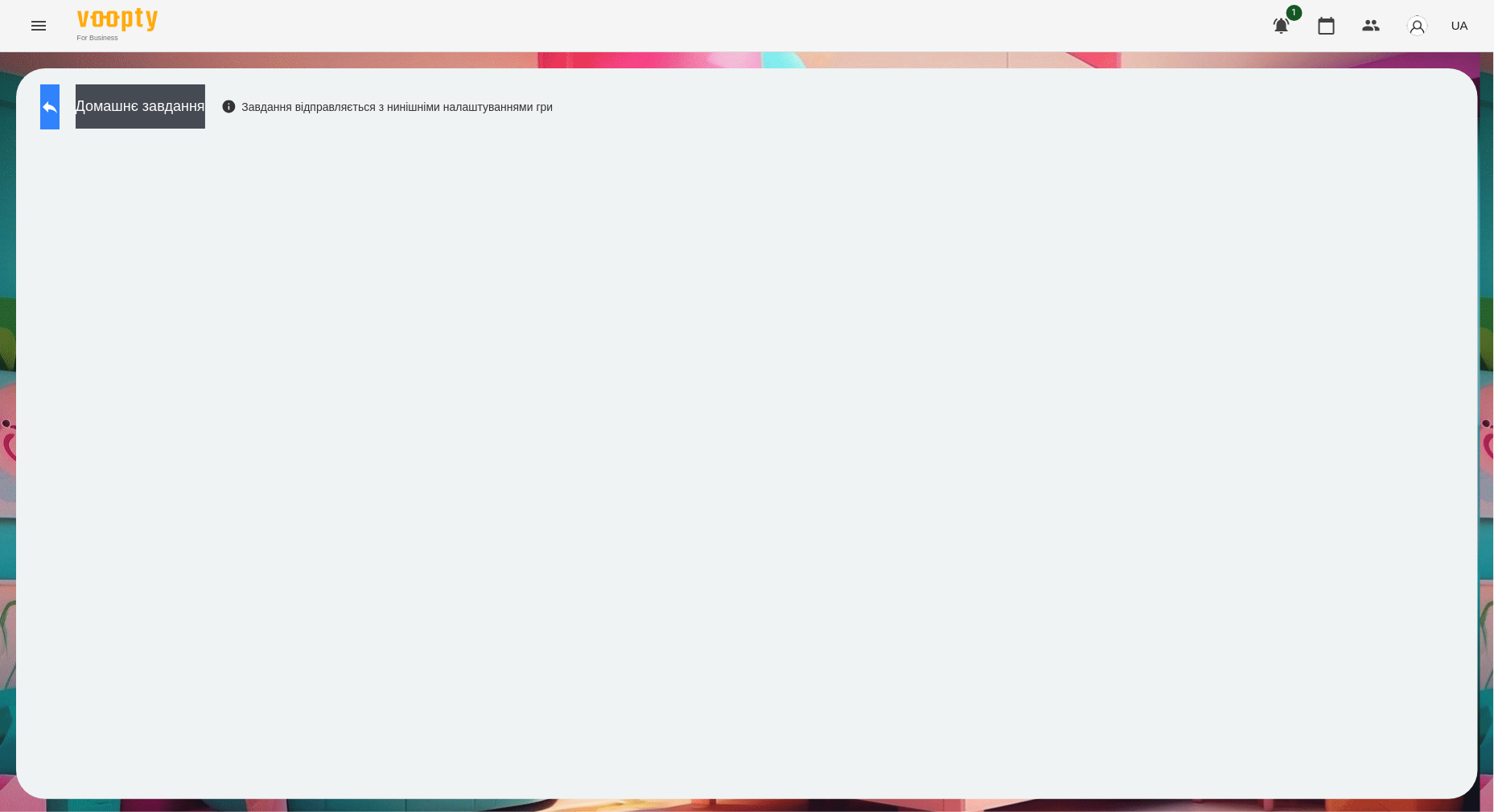
click at [42, 117] on button at bounding box center [50, 107] width 20 height 45
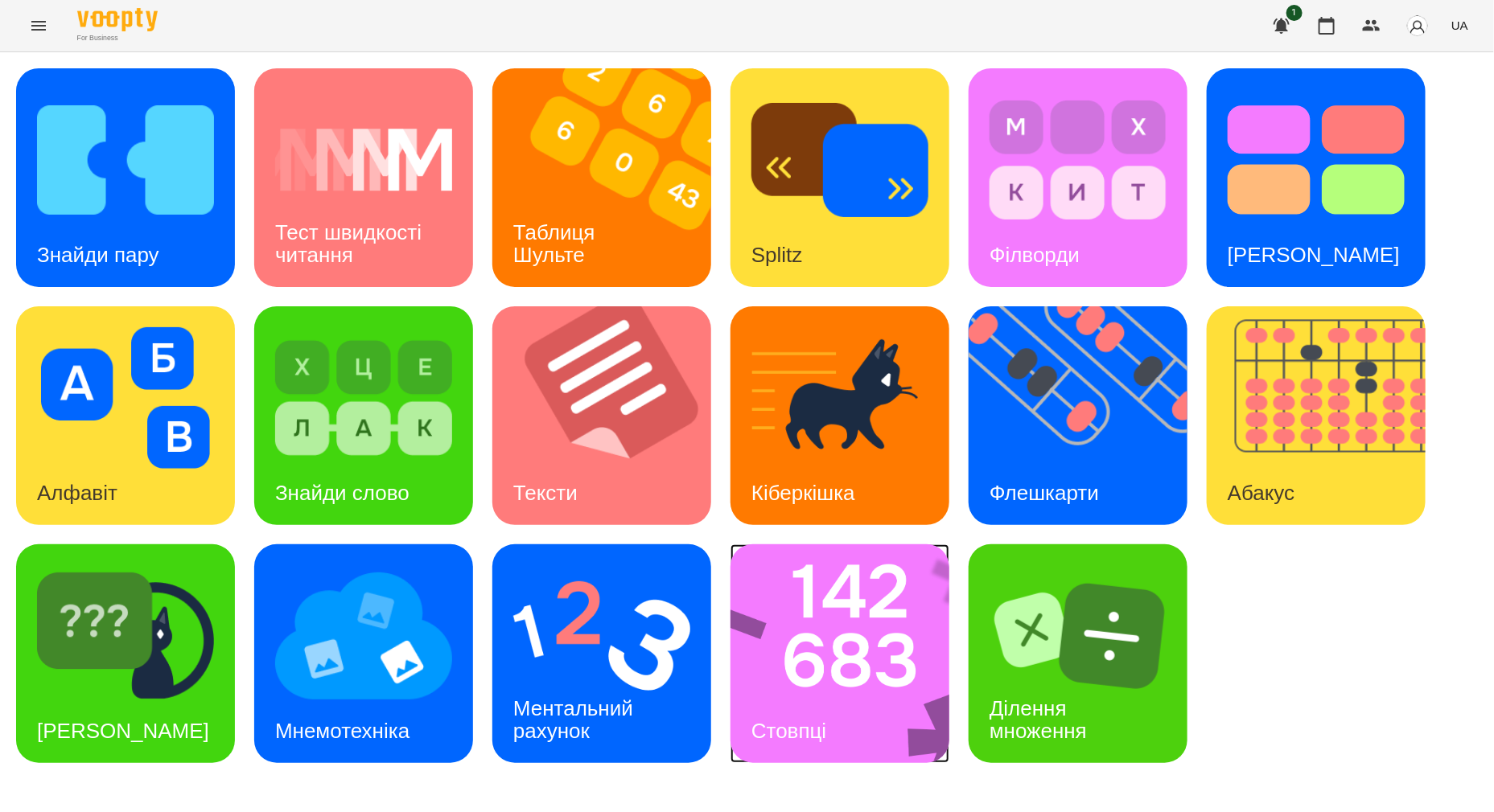
click at [877, 724] on img at bounding box center [851, 654] width 240 height 219
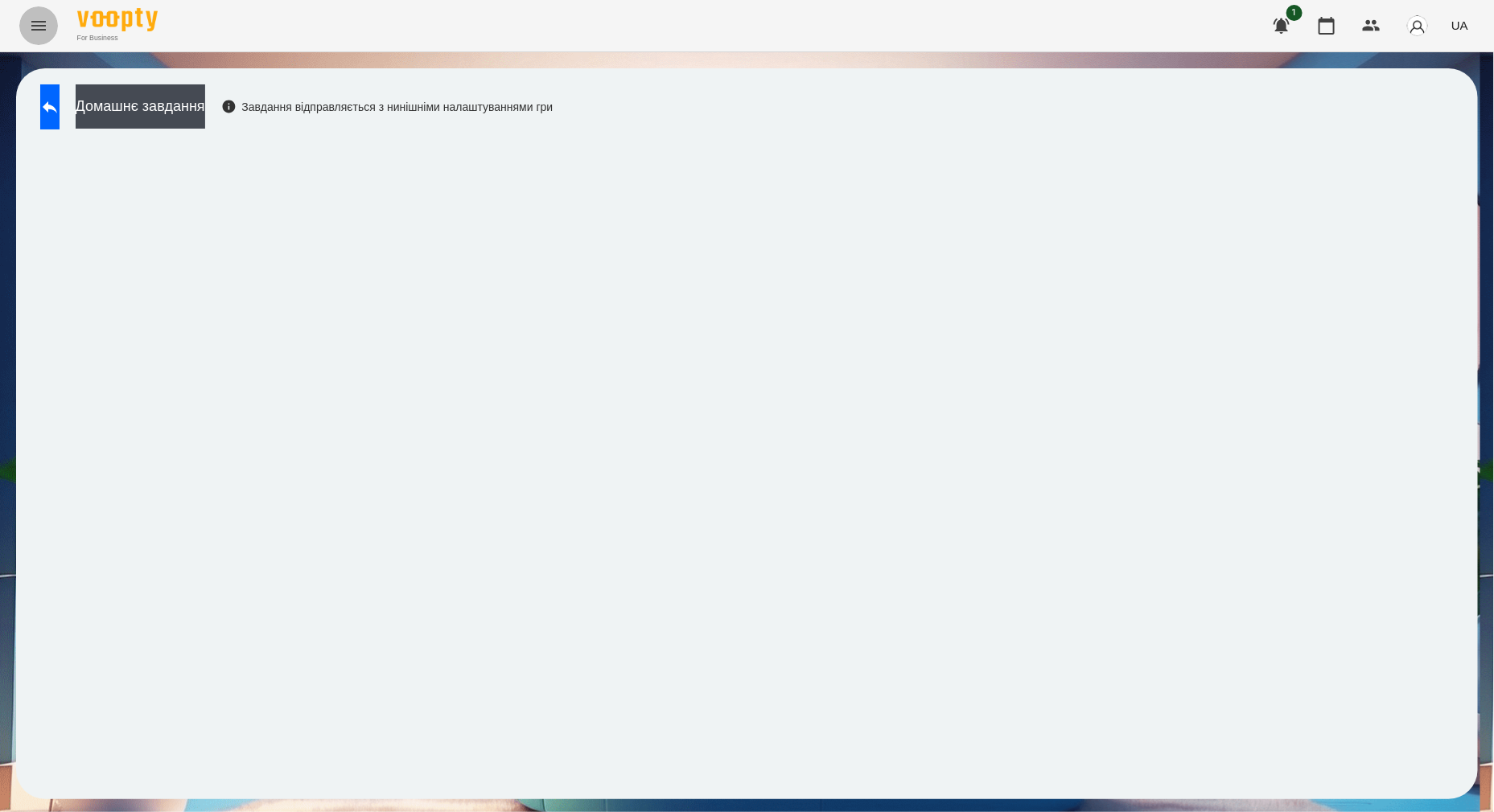
click at [41, 24] on icon "Menu" at bounding box center [38, 25] width 20 height 20
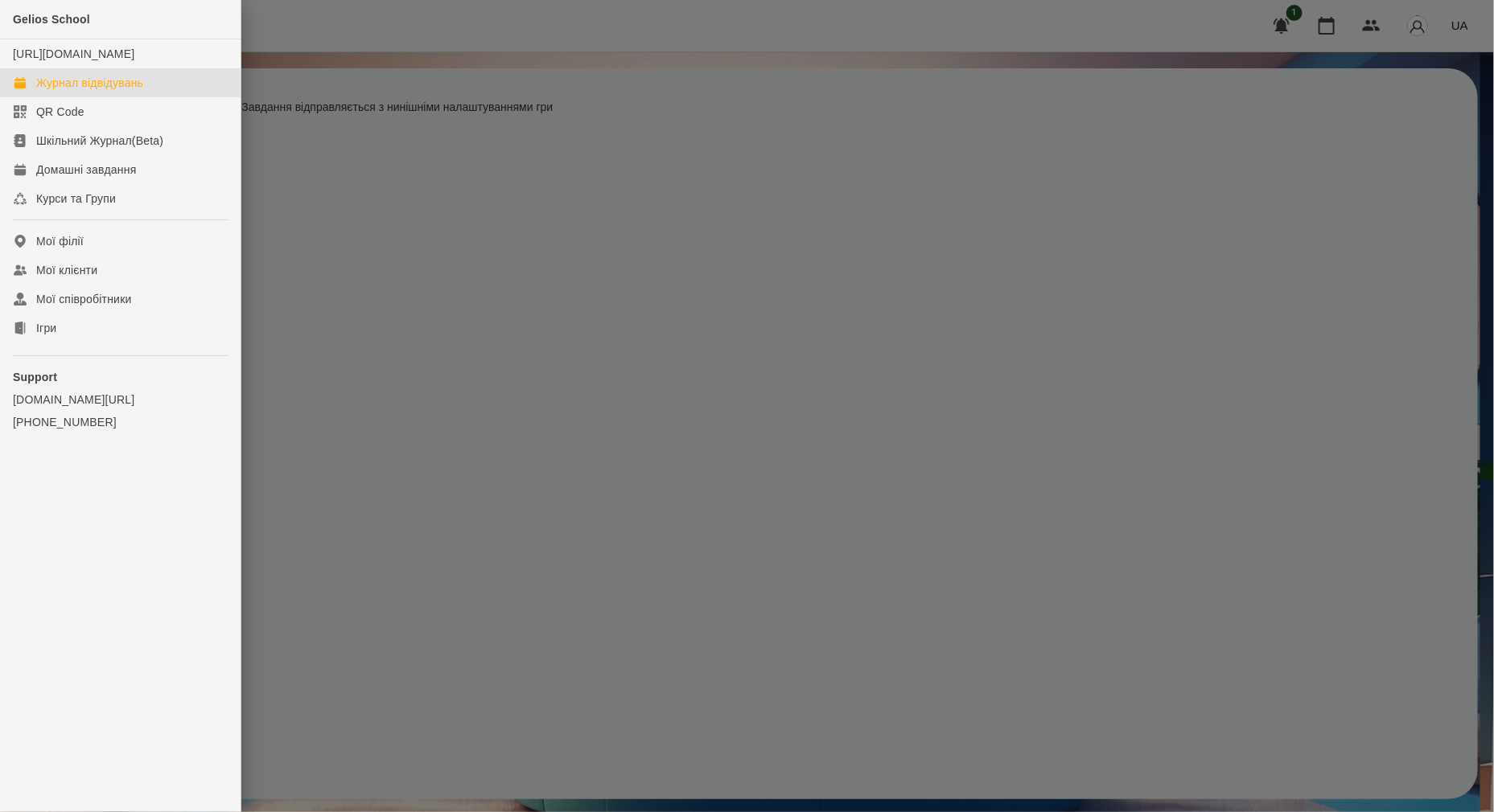
drag, startPoint x: 133, startPoint y: 105, endPoint x: 133, endPoint y: 94, distance: 11.0
click at [133, 91] on div "Журнал відвідувань" at bounding box center [90, 82] width 107 height 16
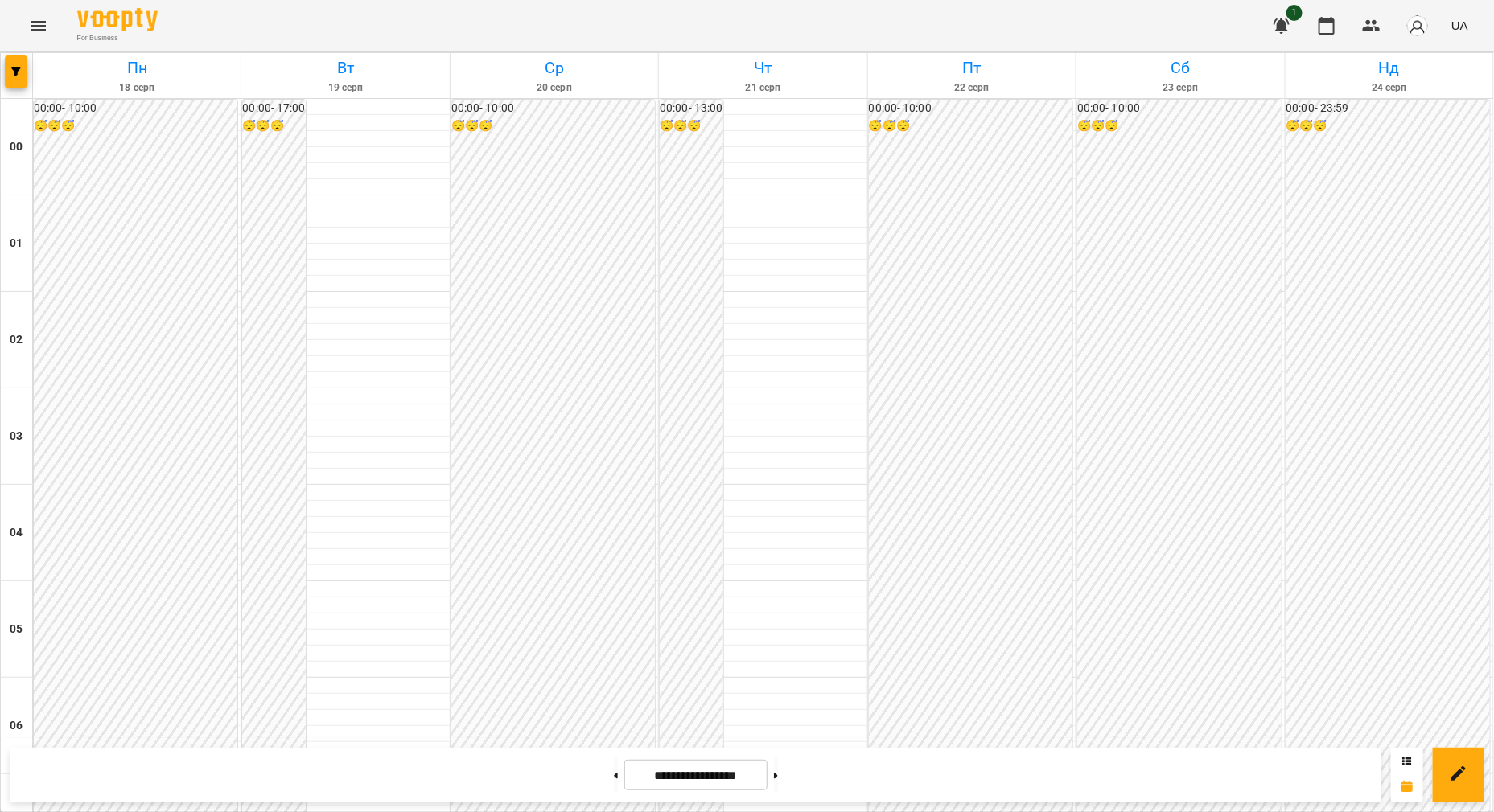
scroll to position [1676, 0]
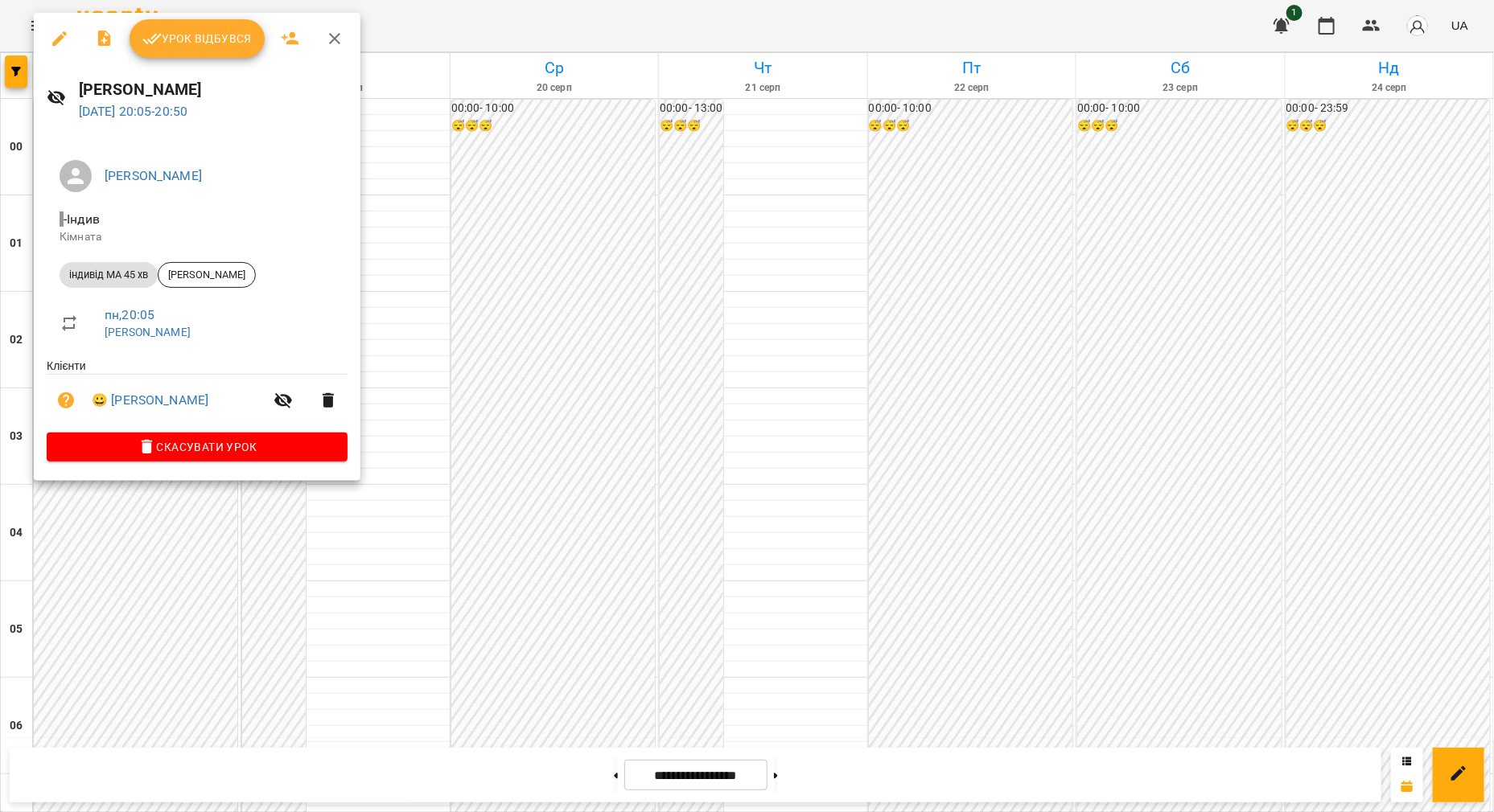
click at [239, 24] on button "Урок відбувся" at bounding box center [197, 38] width 135 height 38
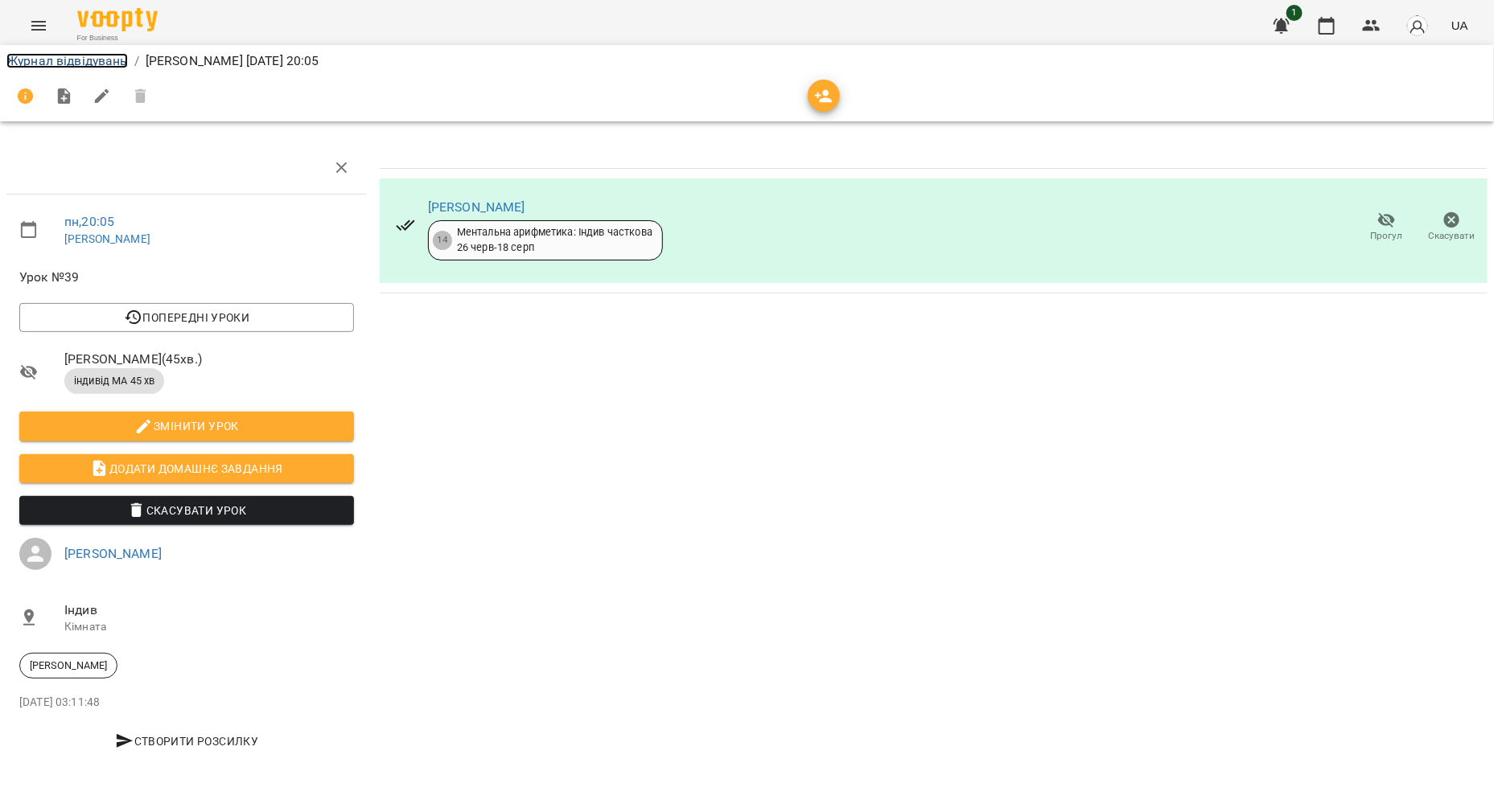
click at [25, 60] on link "Журнал відвідувань" at bounding box center [67, 61] width 122 height 15
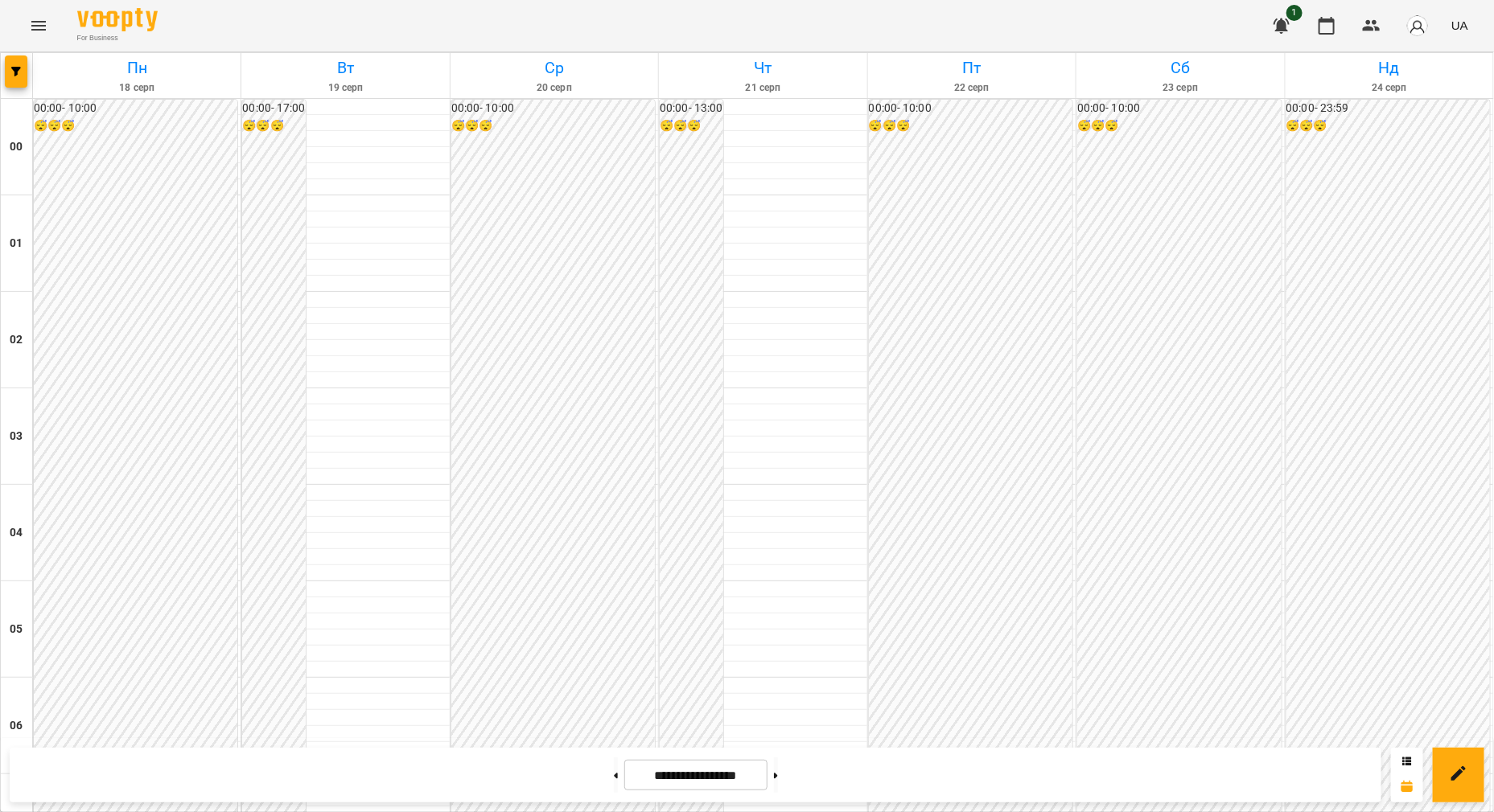
scroll to position [1676, 0]
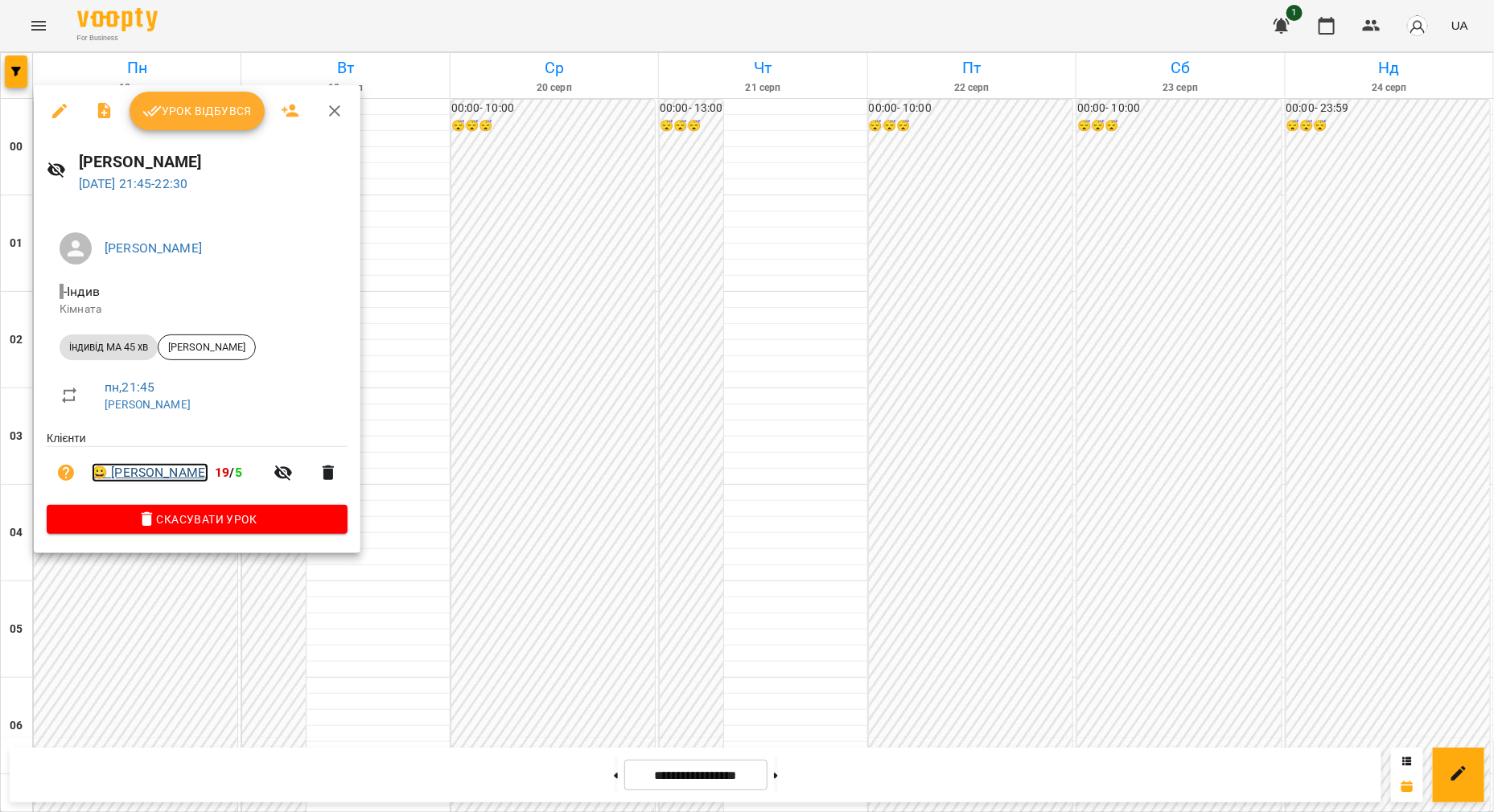
click at [170, 476] on link "😀 [PERSON_NAME]" at bounding box center [150, 473] width 117 height 20
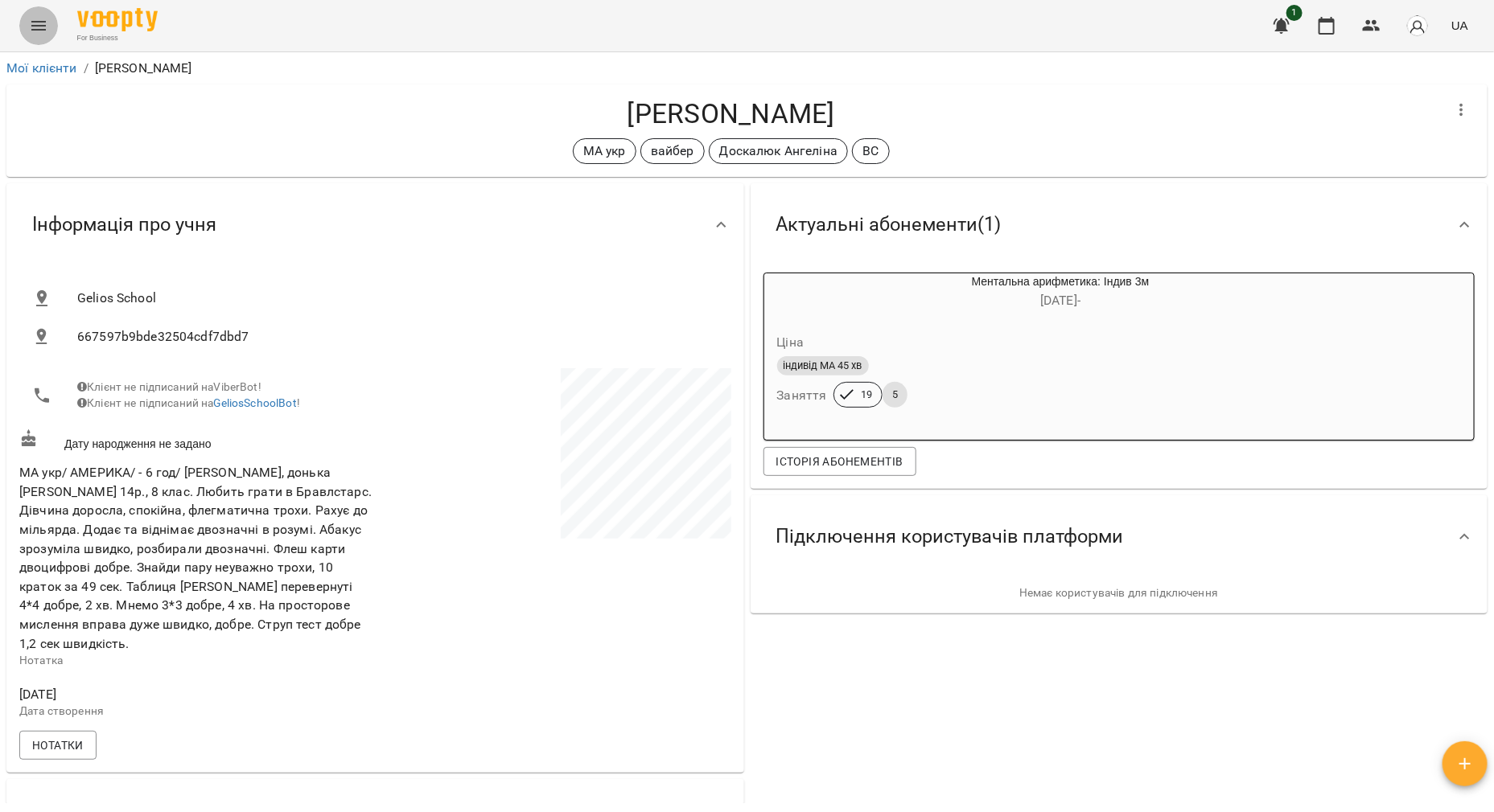
click at [49, 16] on button "Menu" at bounding box center [38, 25] width 38 height 38
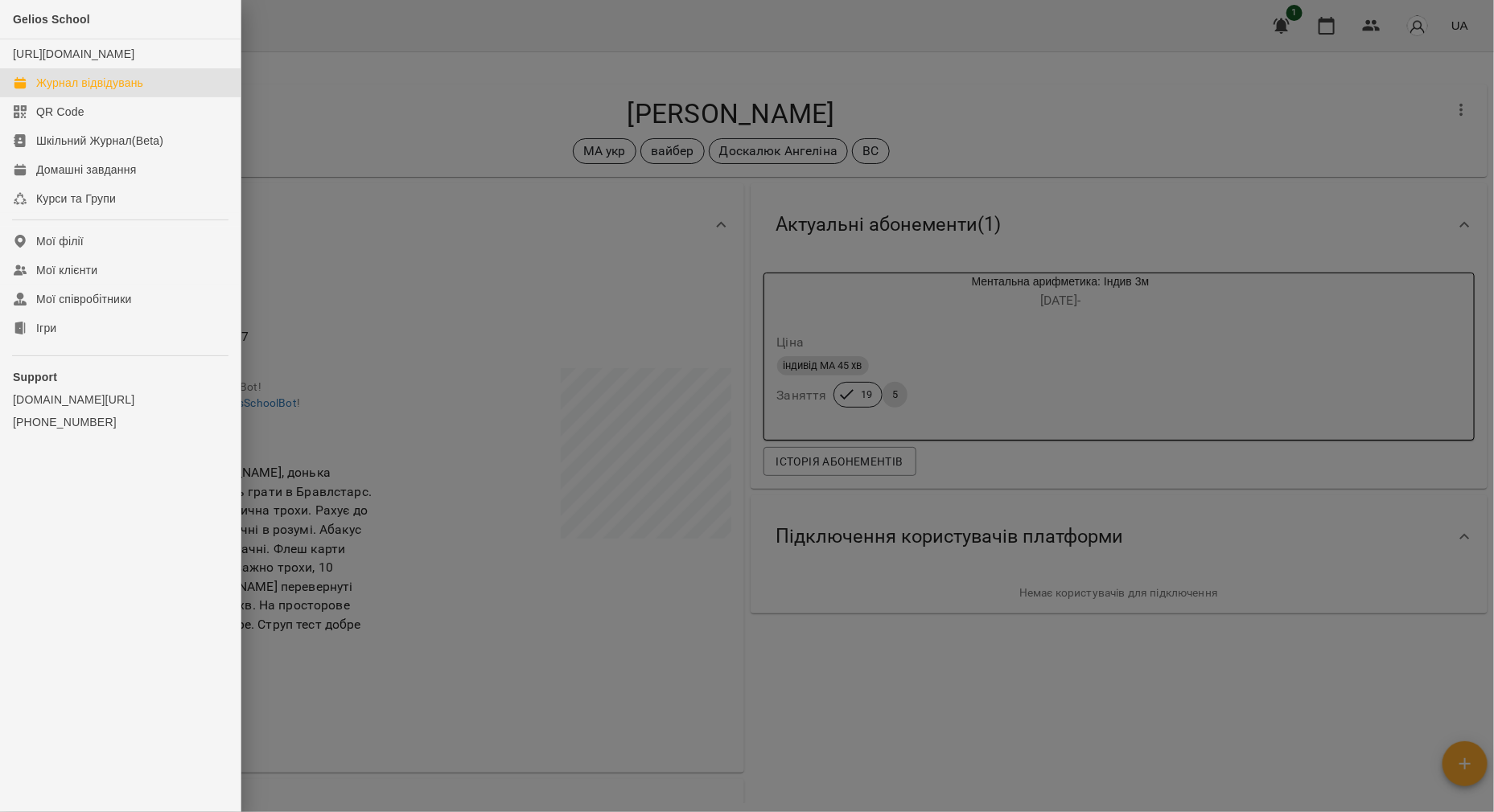
click at [100, 91] on div "Журнал відвідувань" at bounding box center [90, 82] width 107 height 16
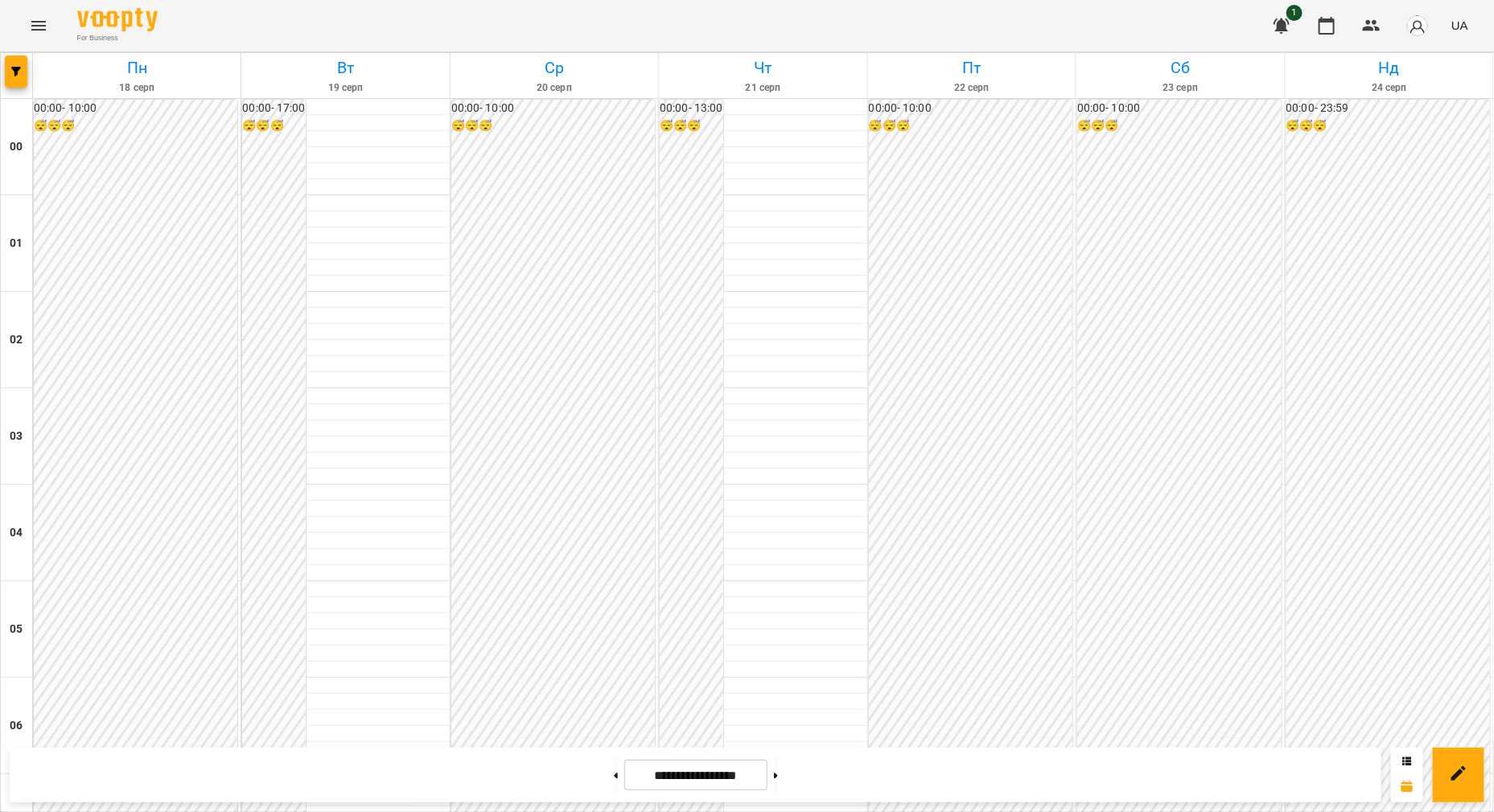
scroll to position [1676, 0]
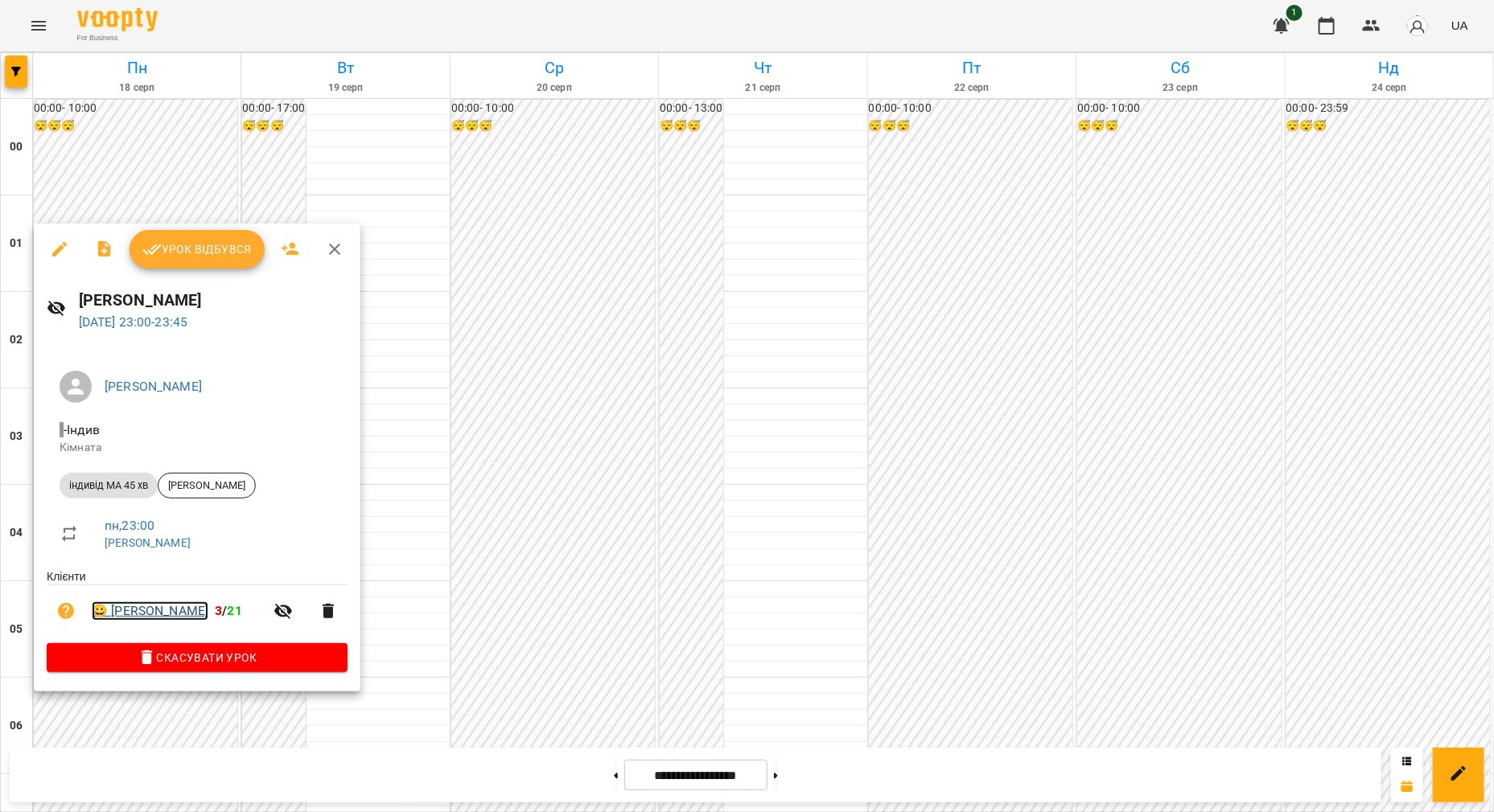
click at [178, 613] on link "😀 [PERSON_NAME]" at bounding box center [150, 611] width 117 height 20
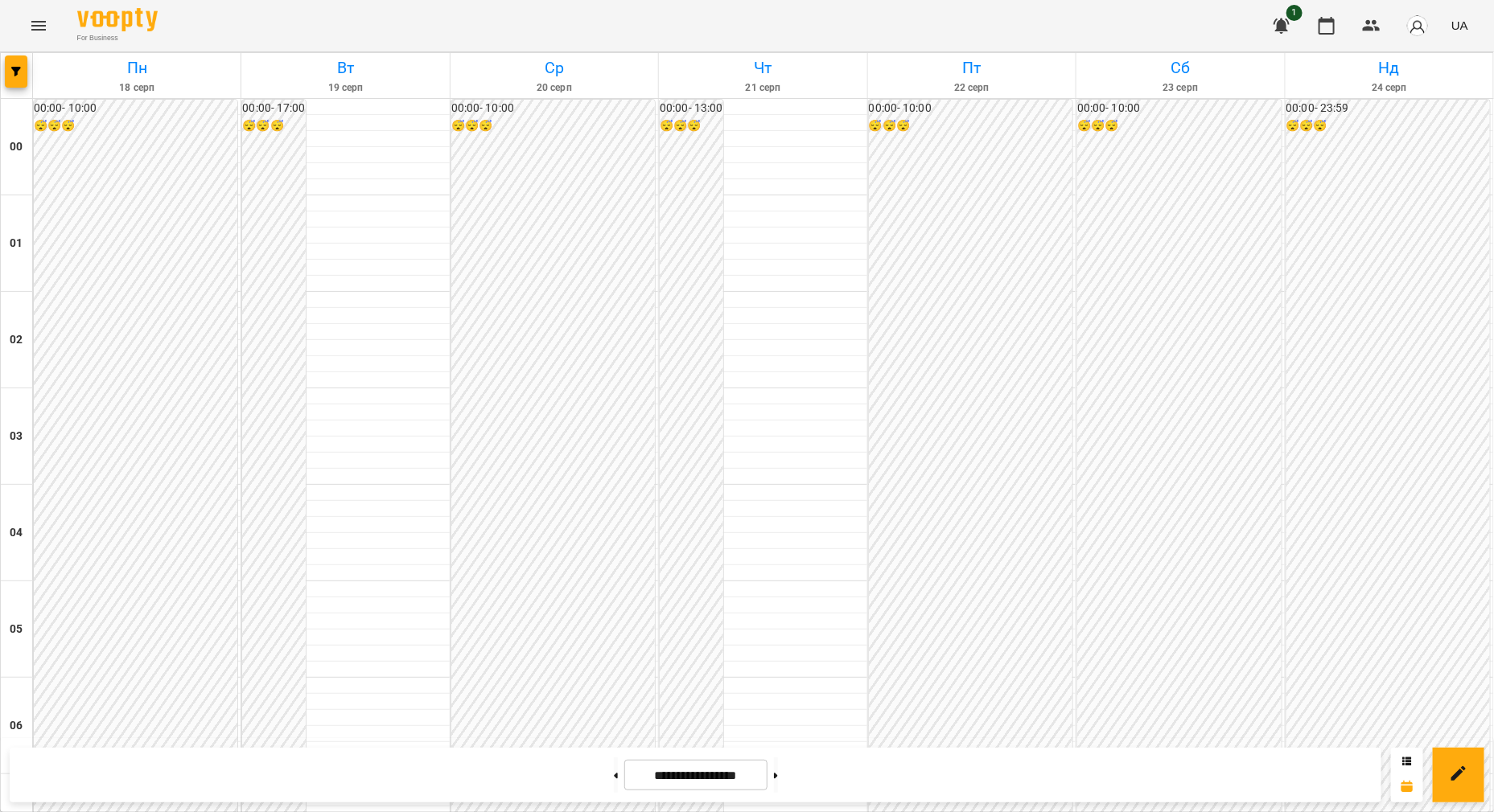
scroll to position [1508, 0]
click at [43, 32] on icon "Menu" at bounding box center [38, 25] width 20 height 20
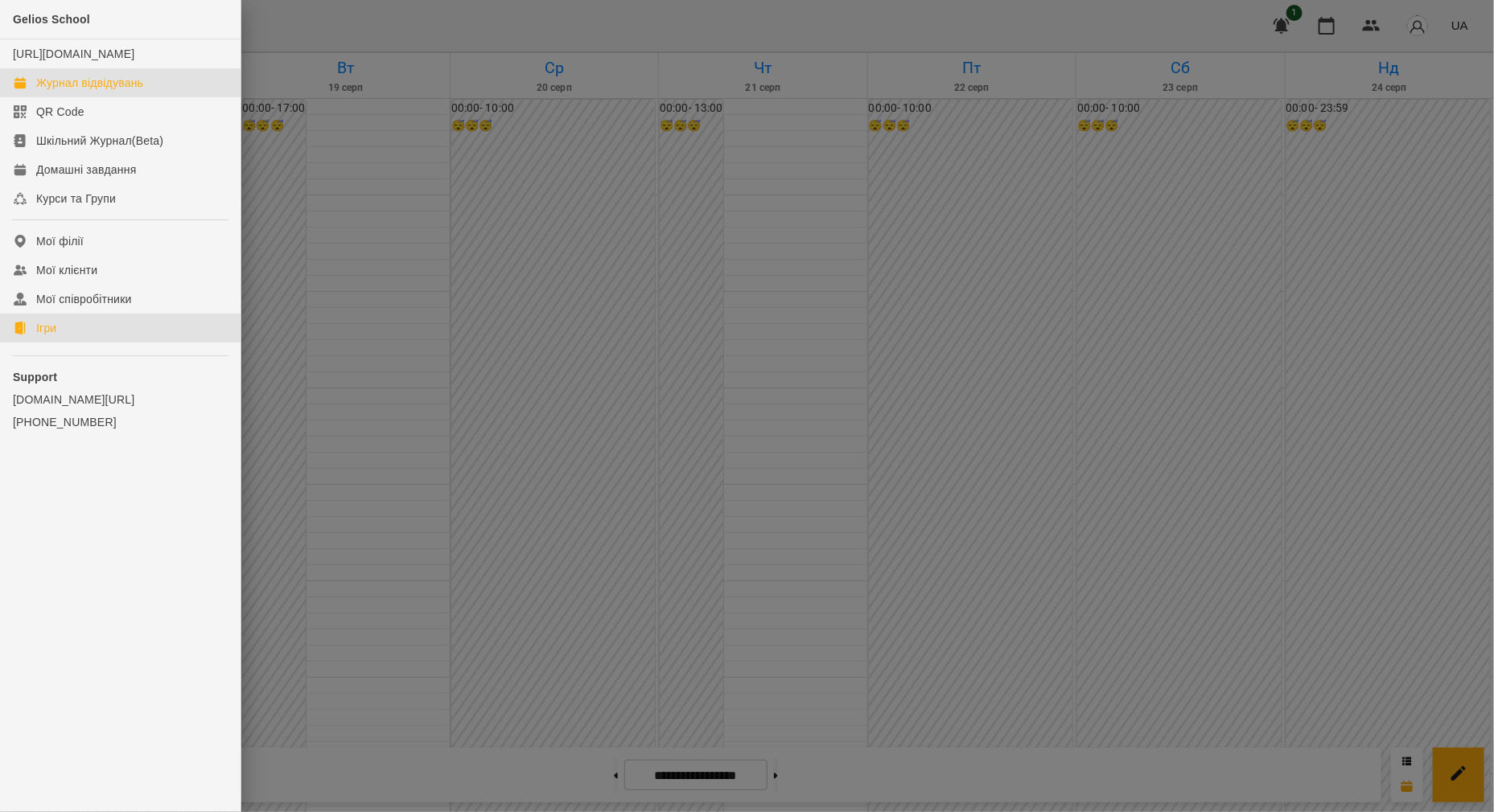
click at [56, 336] on div "Ігри" at bounding box center [46, 328] width 20 height 16
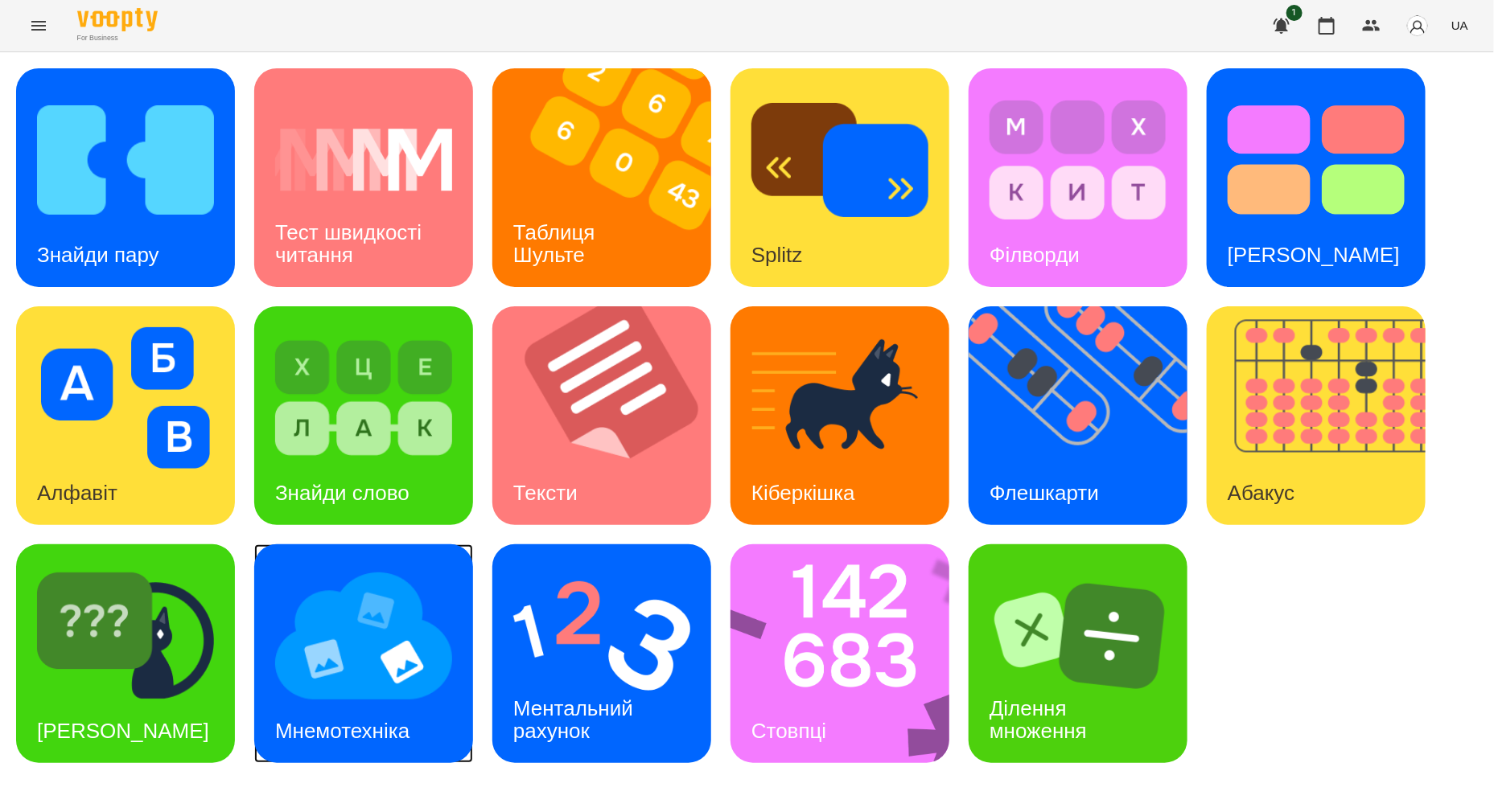
click at [373, 675] on img at bounding box center [363, 636] width 177 height 141
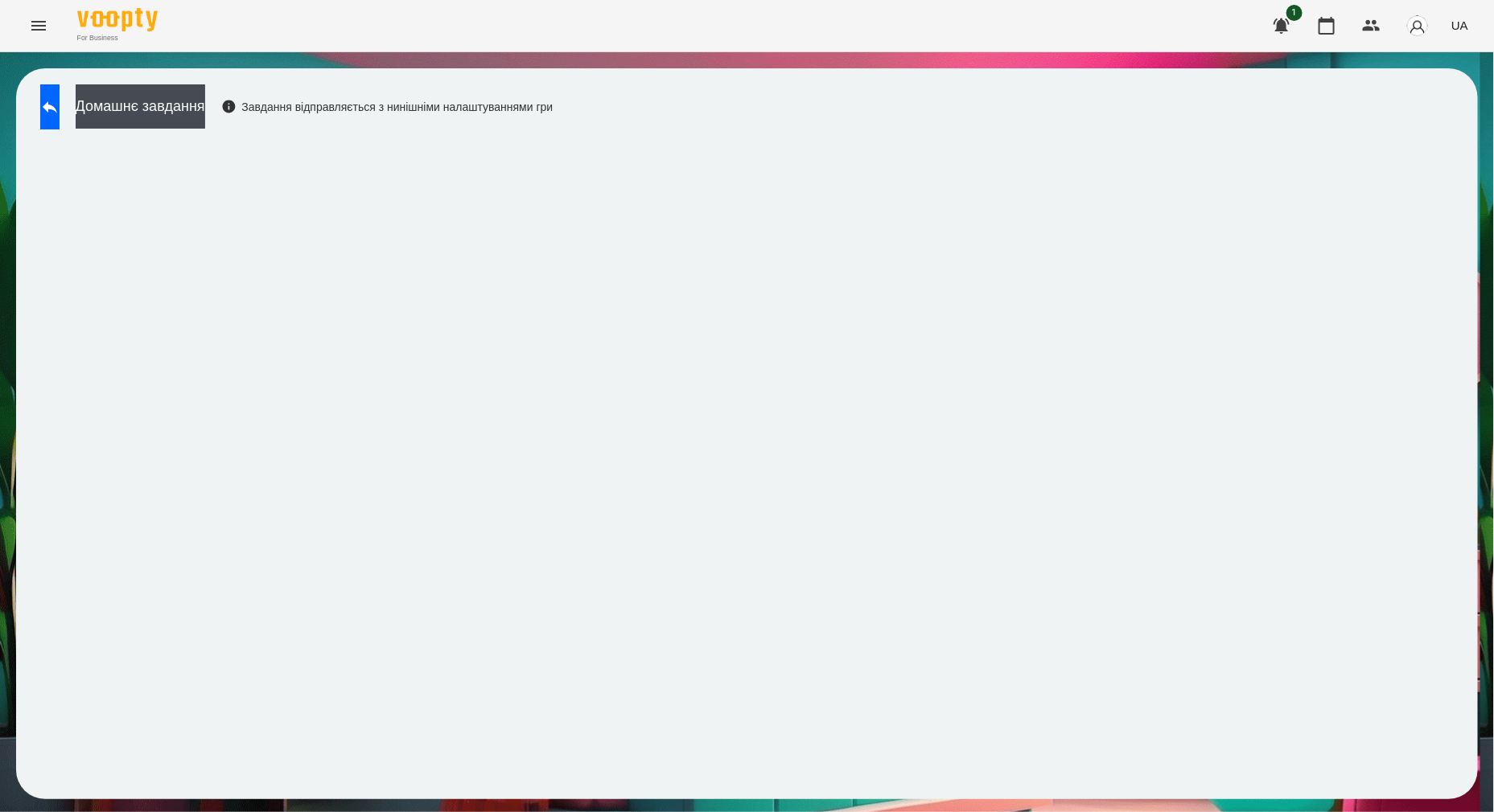
click at [764, 25] on div "For Business 1 UA" at bounding box center [747, 25] width 1494 height 52
